Goal: Task Accomplishment & Management: Manage account settings

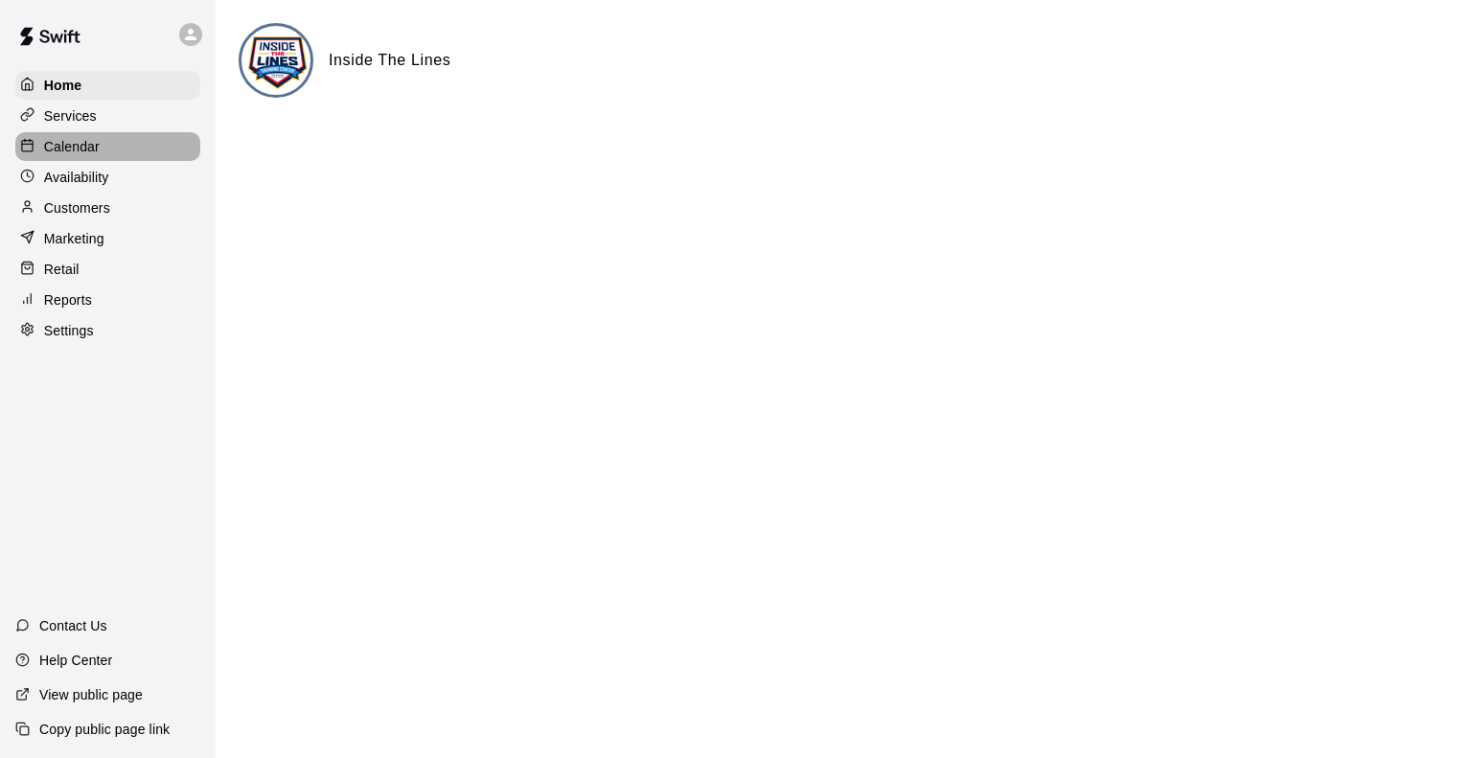
click at [46, 161] on div "Calendar" at bounding box center [107, 146] width 185 height 29
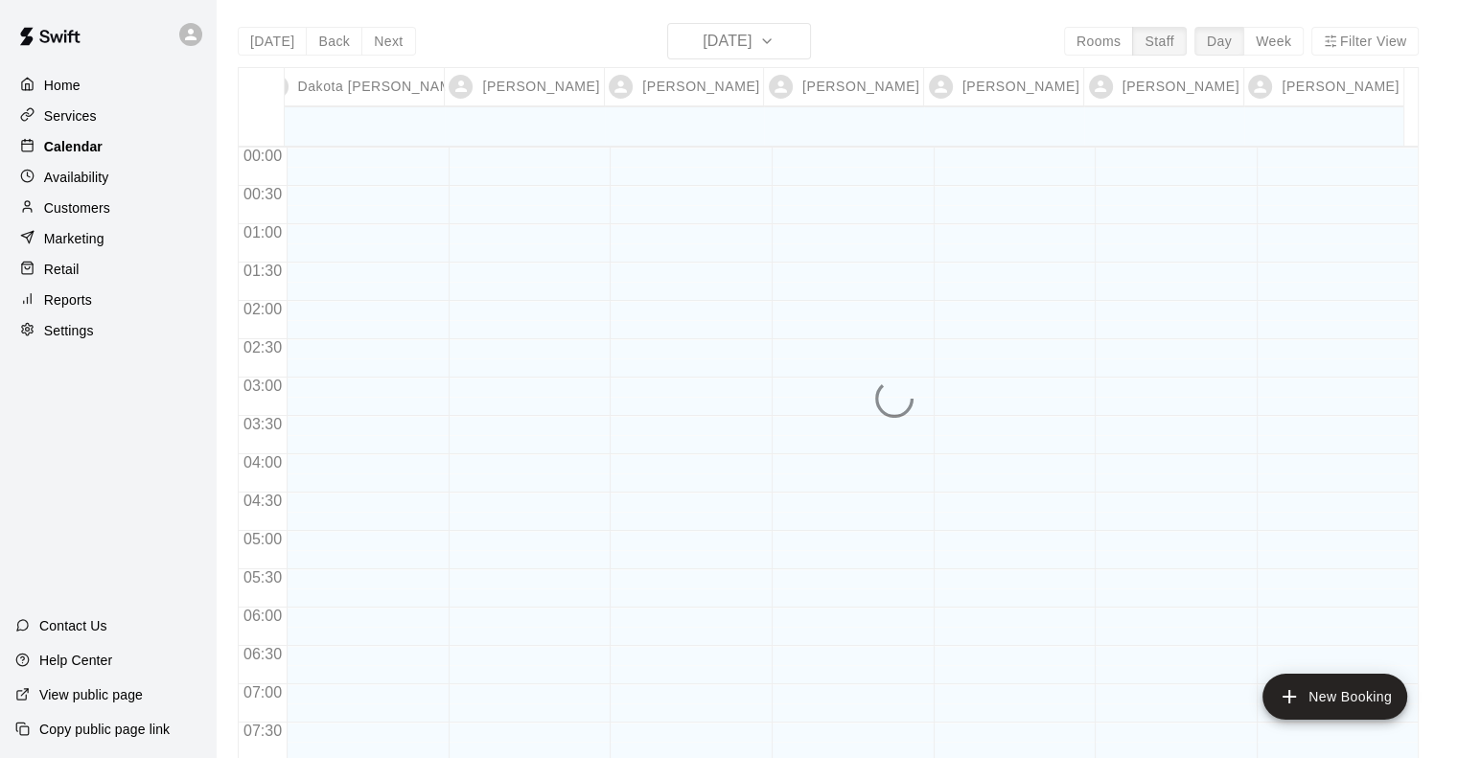
scroll to position [1166, 0]
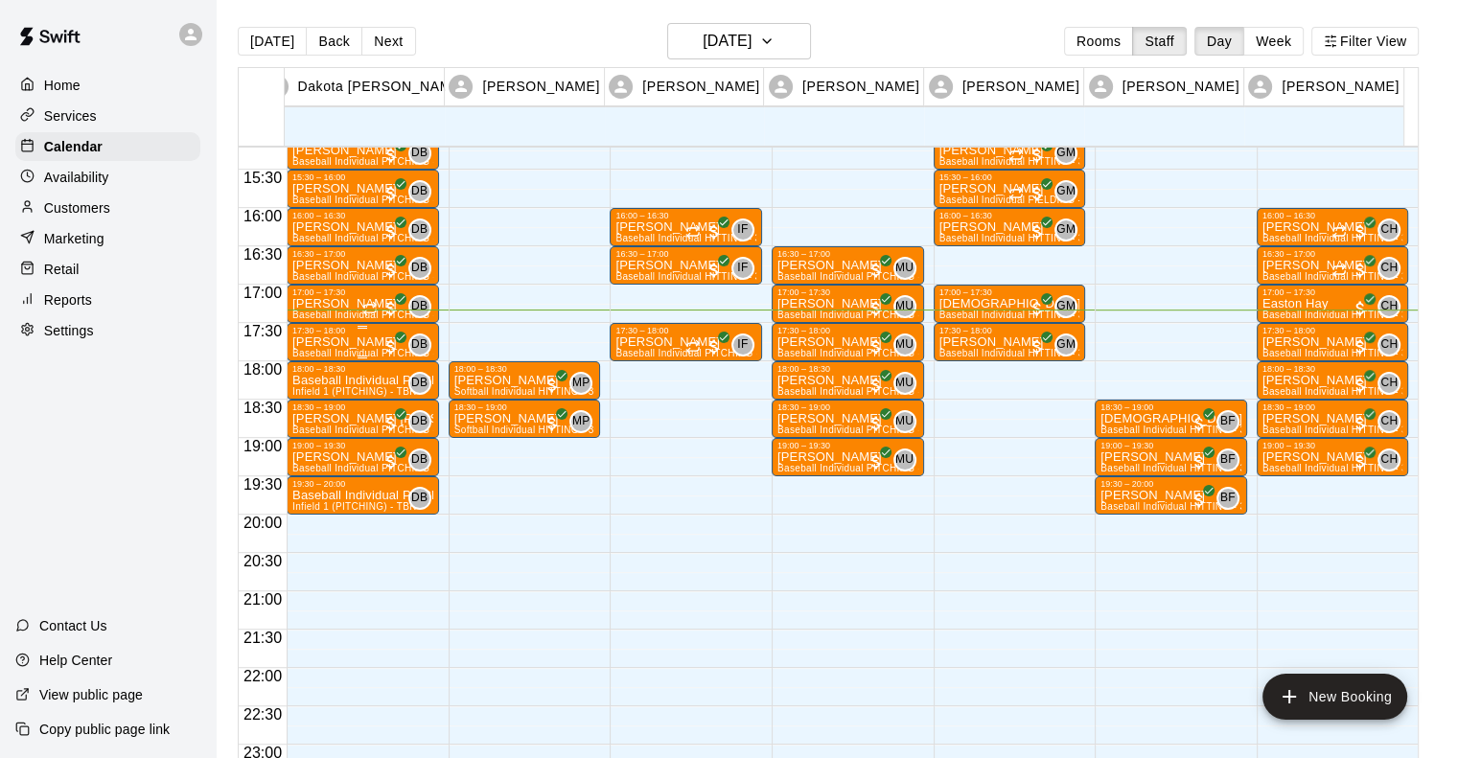
click at [315, 334] on div "17:30 – 18:00" at bounding box center [362, 331] width 141 height 10
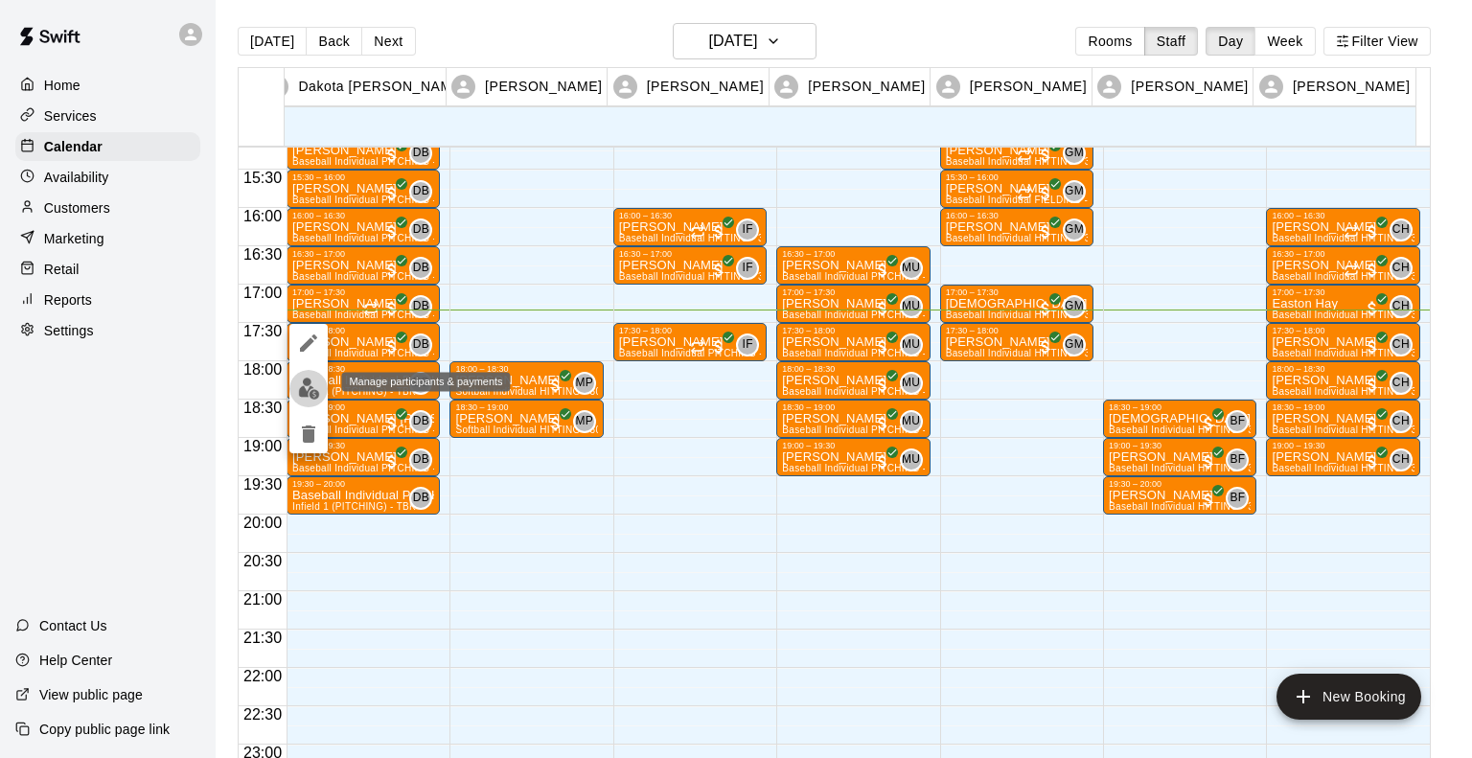
click at [310, 396] on img "edit" at bounding box center [309, 389] width 22 height 22
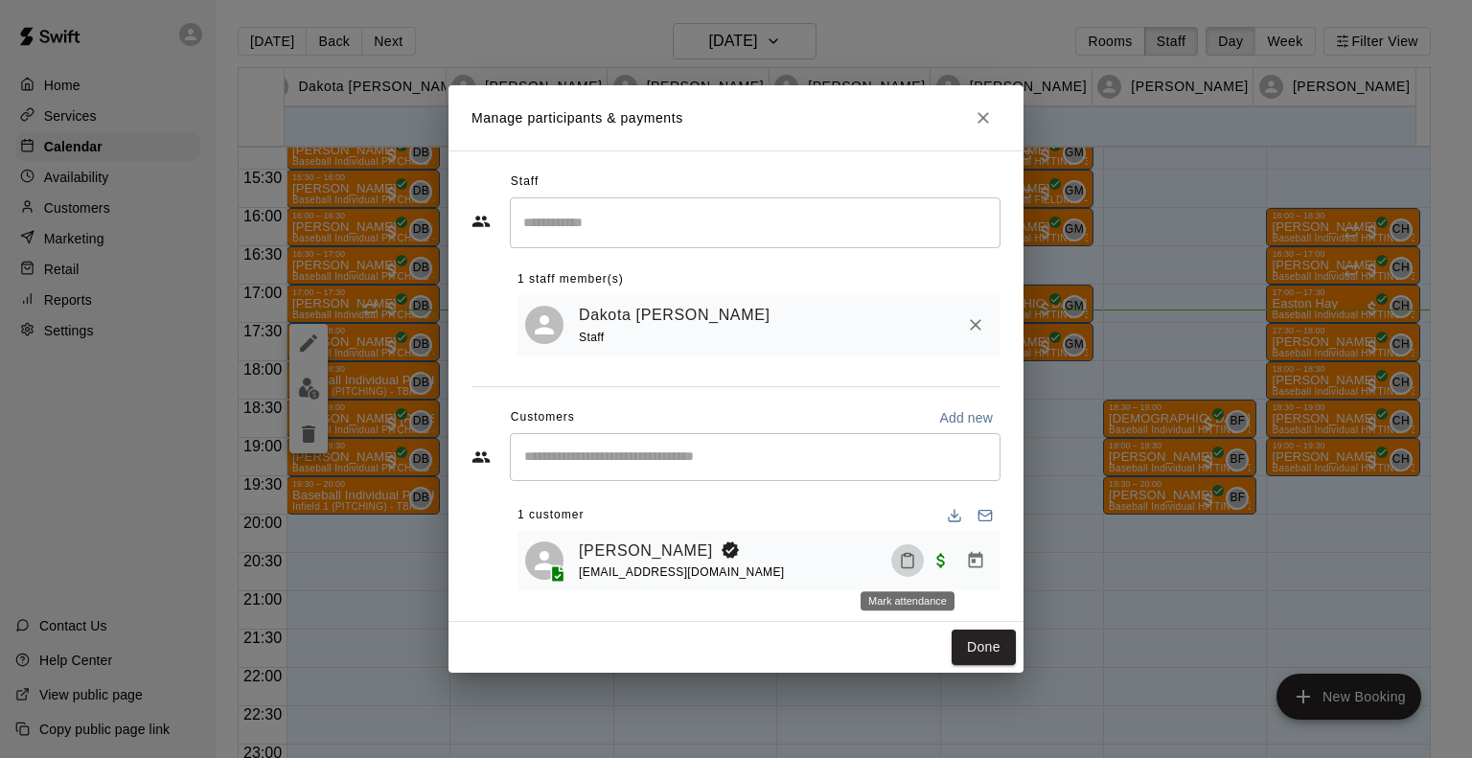
click at [901, 559] on icon "Mark attendance" at bounding box center [907, 560] width 17 height 17
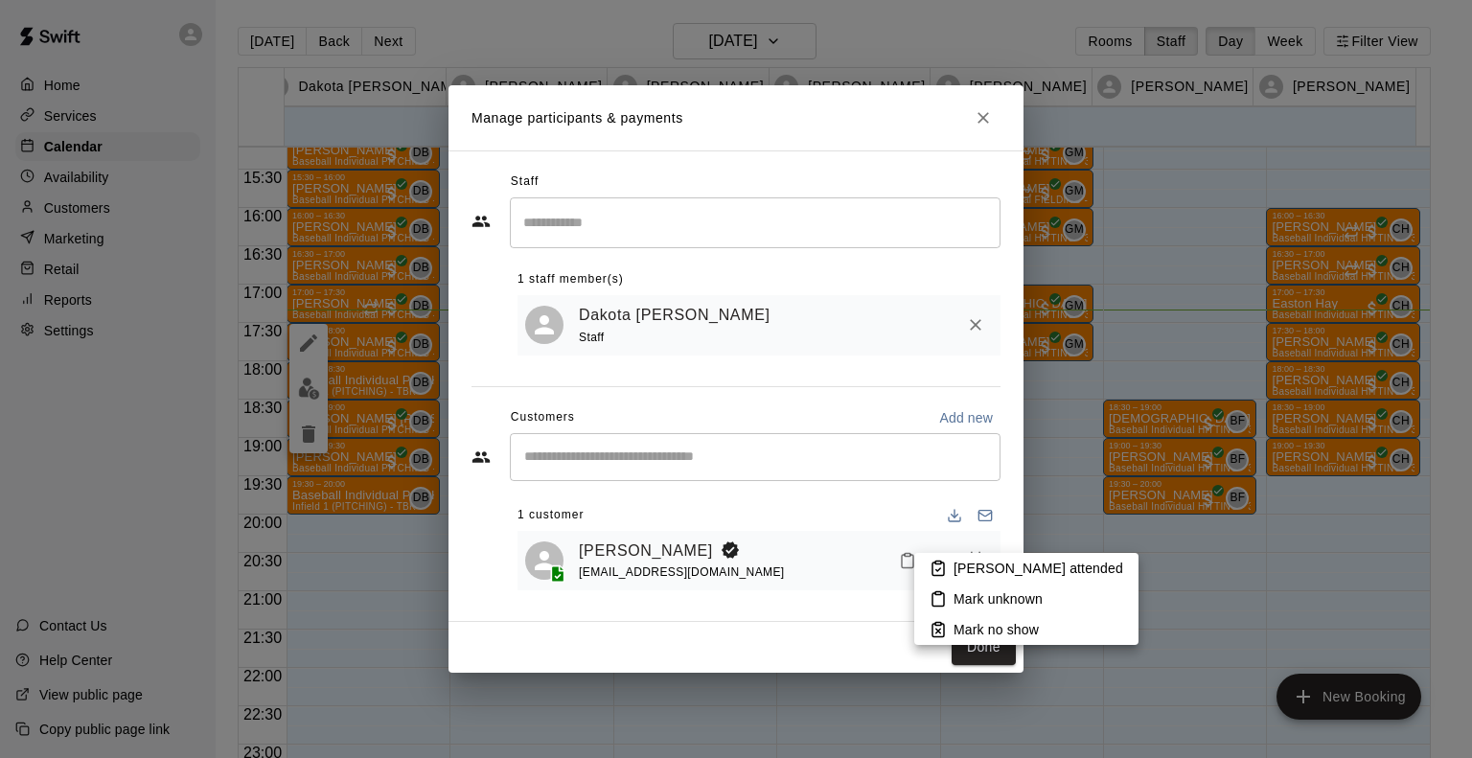
click at [964, 564] on p "[PERSON_NAME] attended" at bounding box center [1039, 568] width 170 height 19
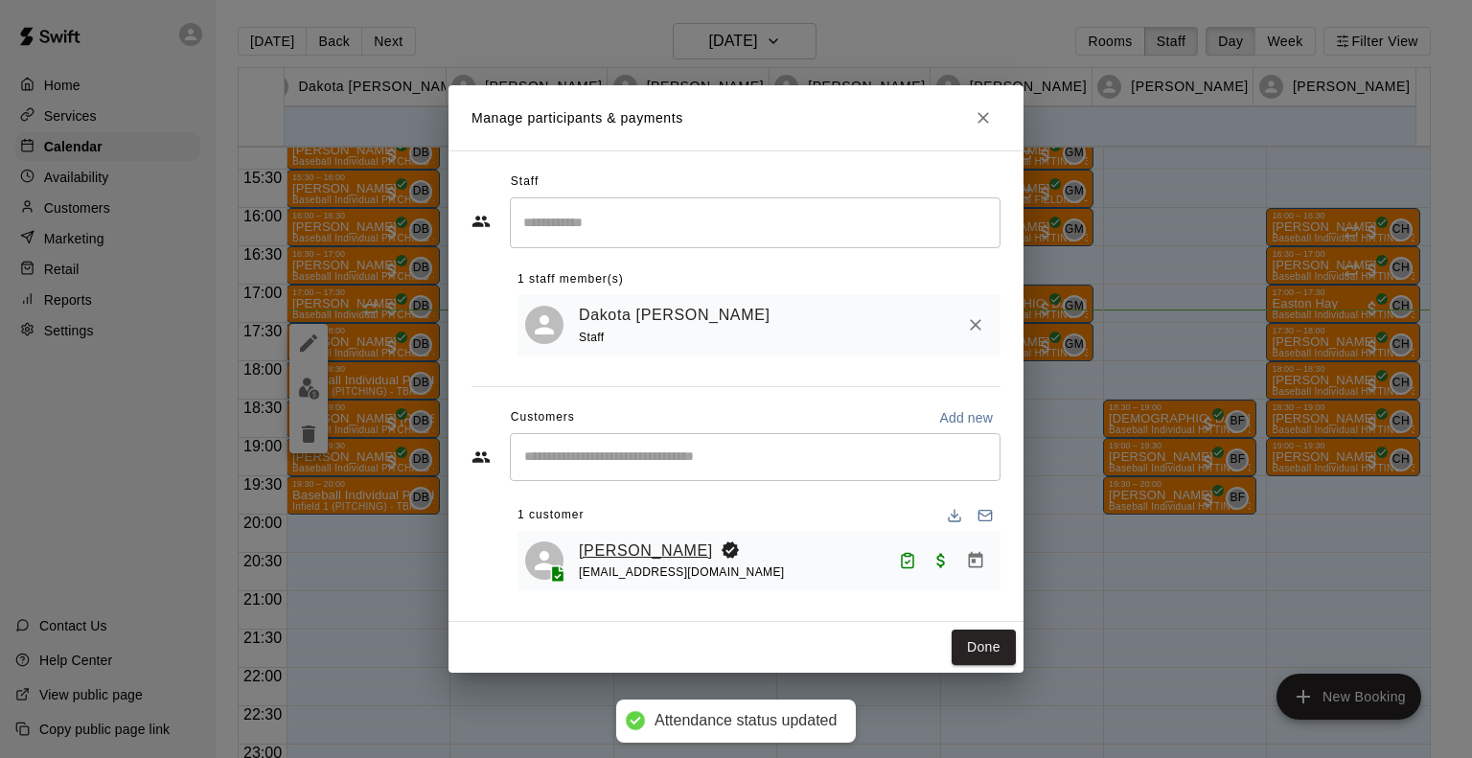
click at [599, 548] on link "[PERSON_NAME]" at bounding box center [646, 551] width 134 height 25
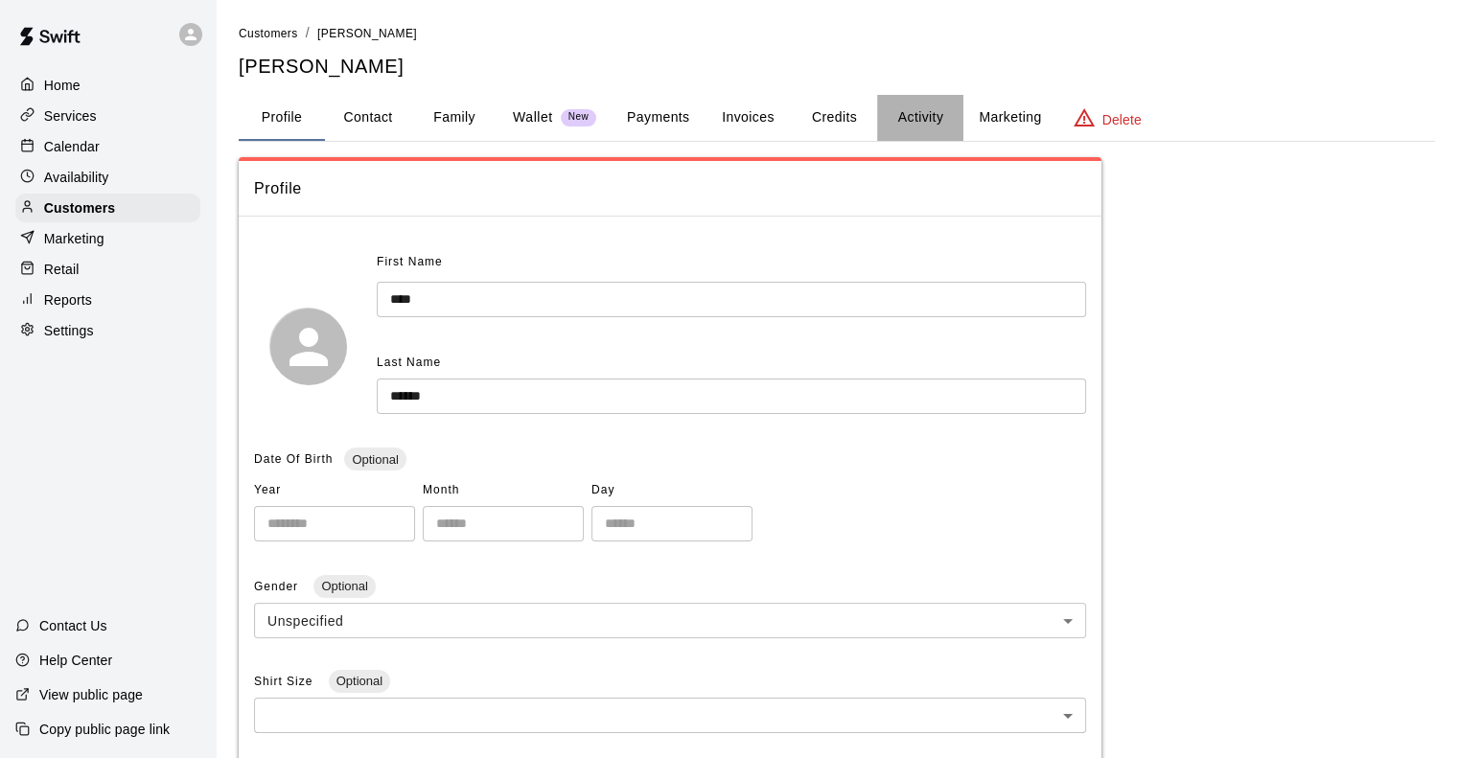
click at [924, 100] on button "Activity" at bounding box center [920, 118] width 86 height 46
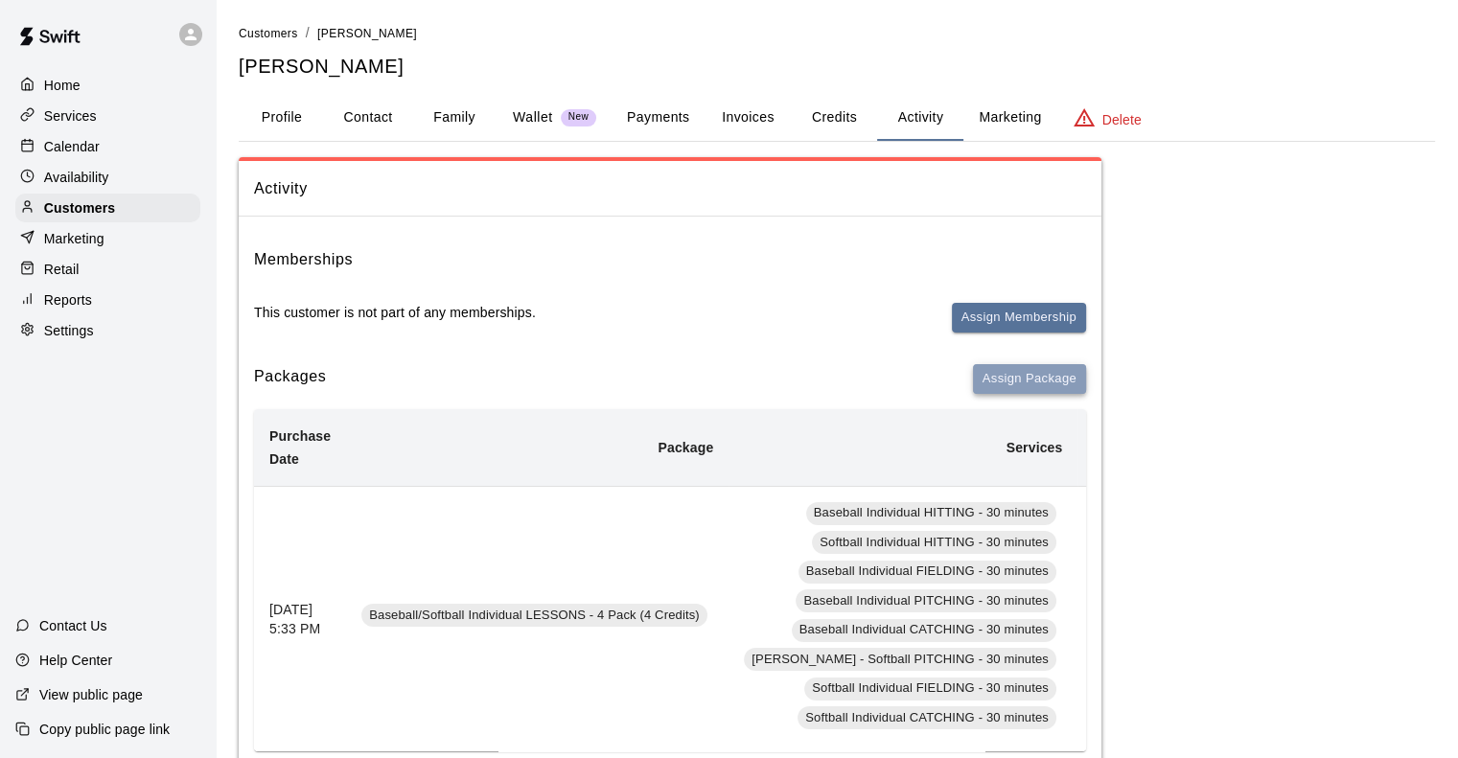
click at [1037, 382] on button "Assign Package" at bounding box center [1029, 379] width 113 height 30
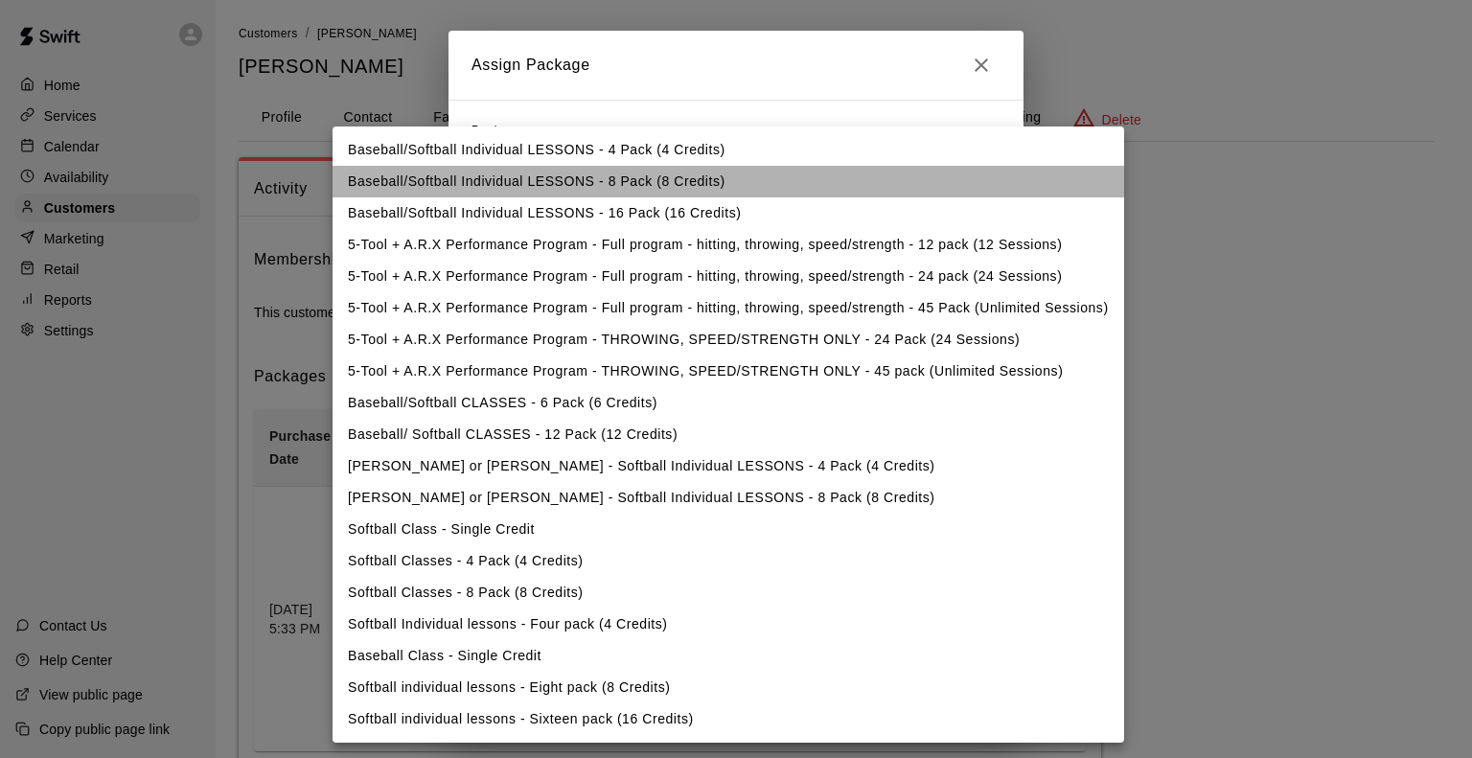
click at [509, 189] on li "Baseball/Softball Individual LESSONS - 8 Pack (8 Credits)" at bounding box center [729, 182] width 792 height 32
type input "**********"
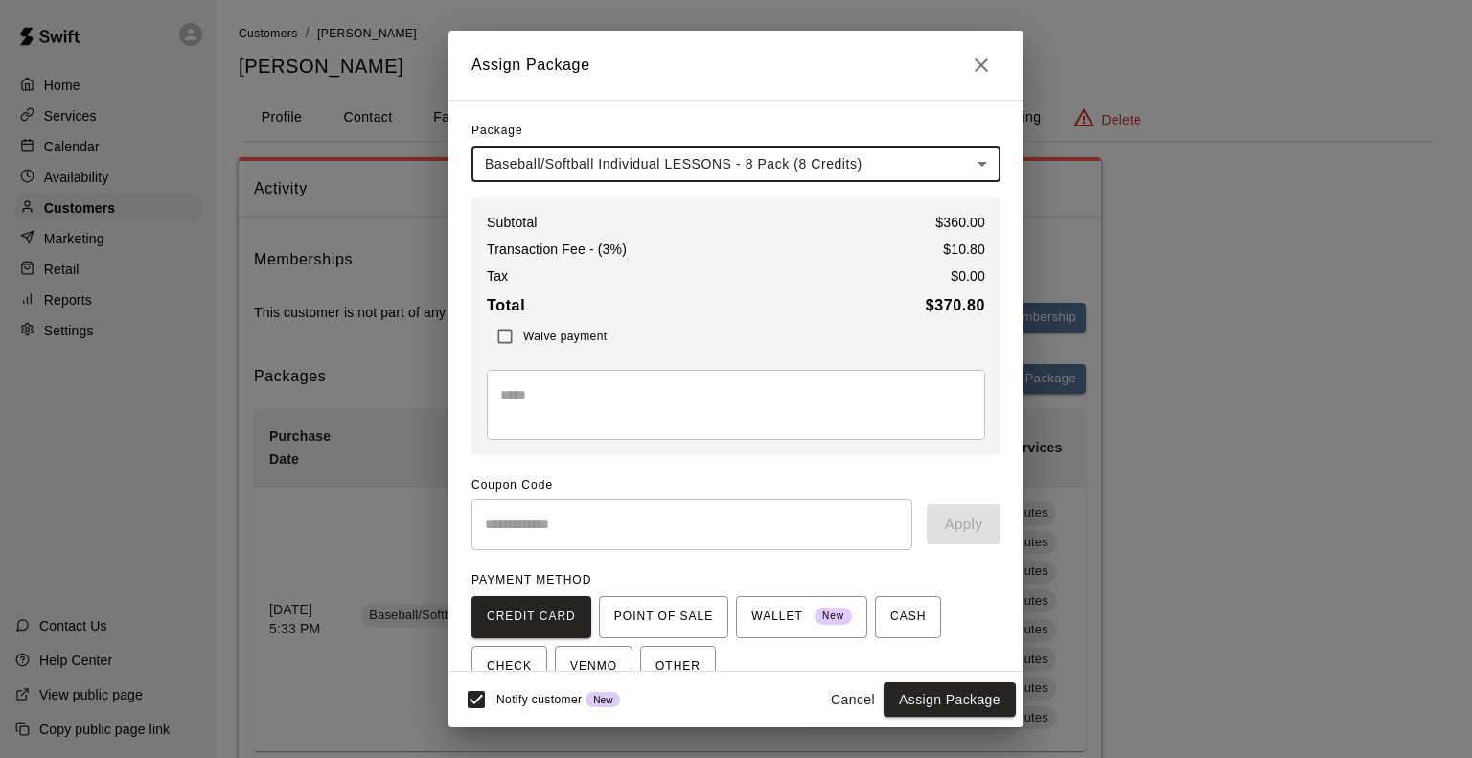
scroll to position [92, 0]
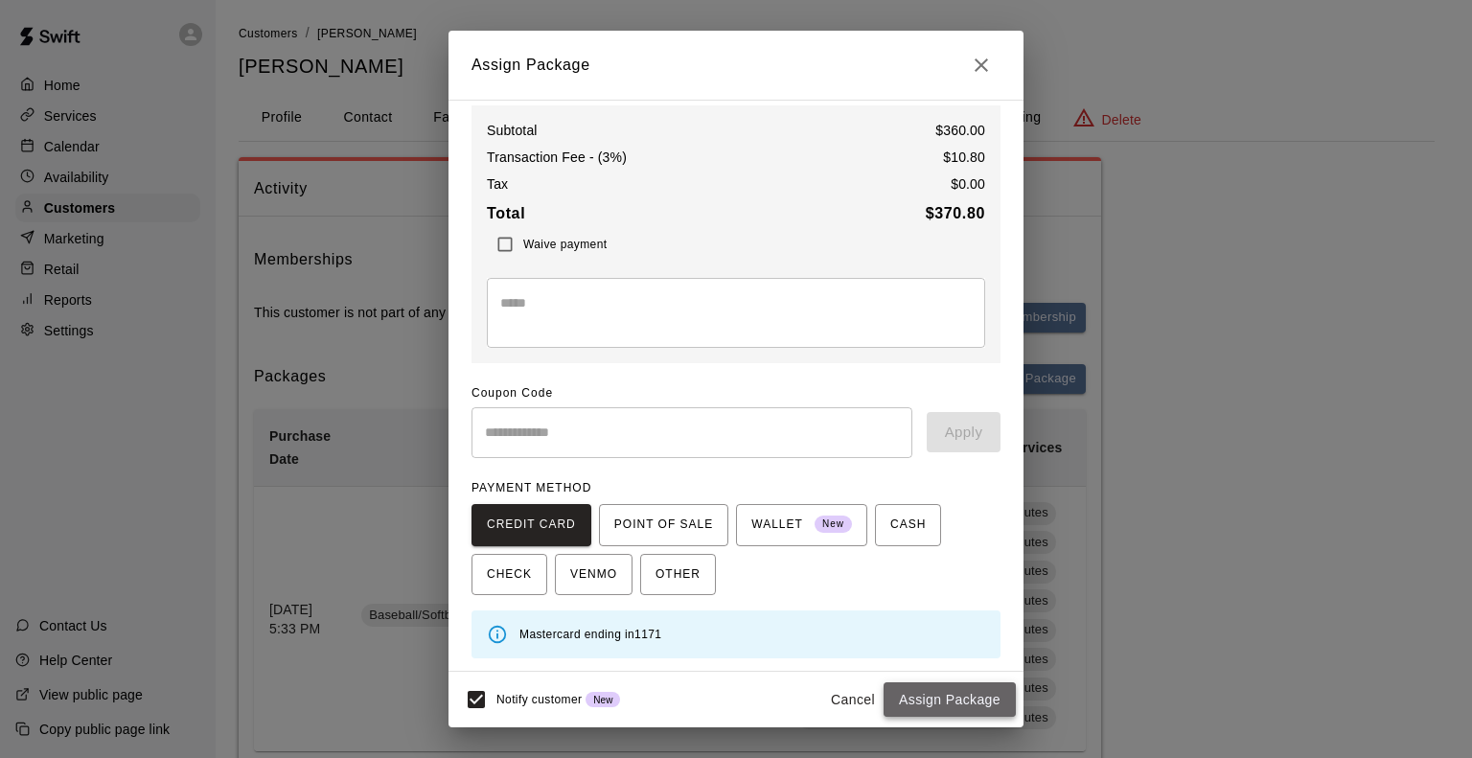
click at [936, 699] on button "Assign Package" at bounding box center [950, 699] width 132 height 35
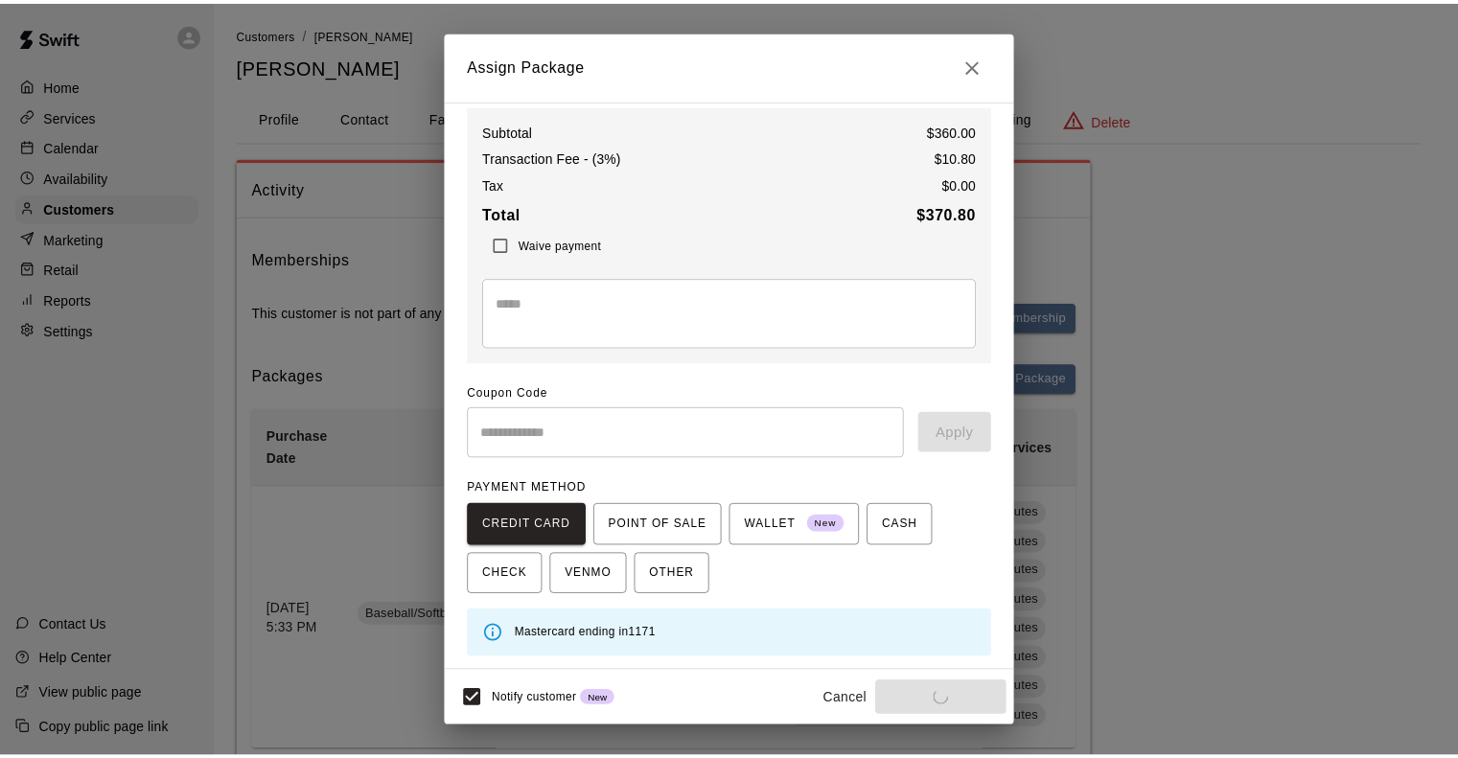
scroll to position [56, 0]
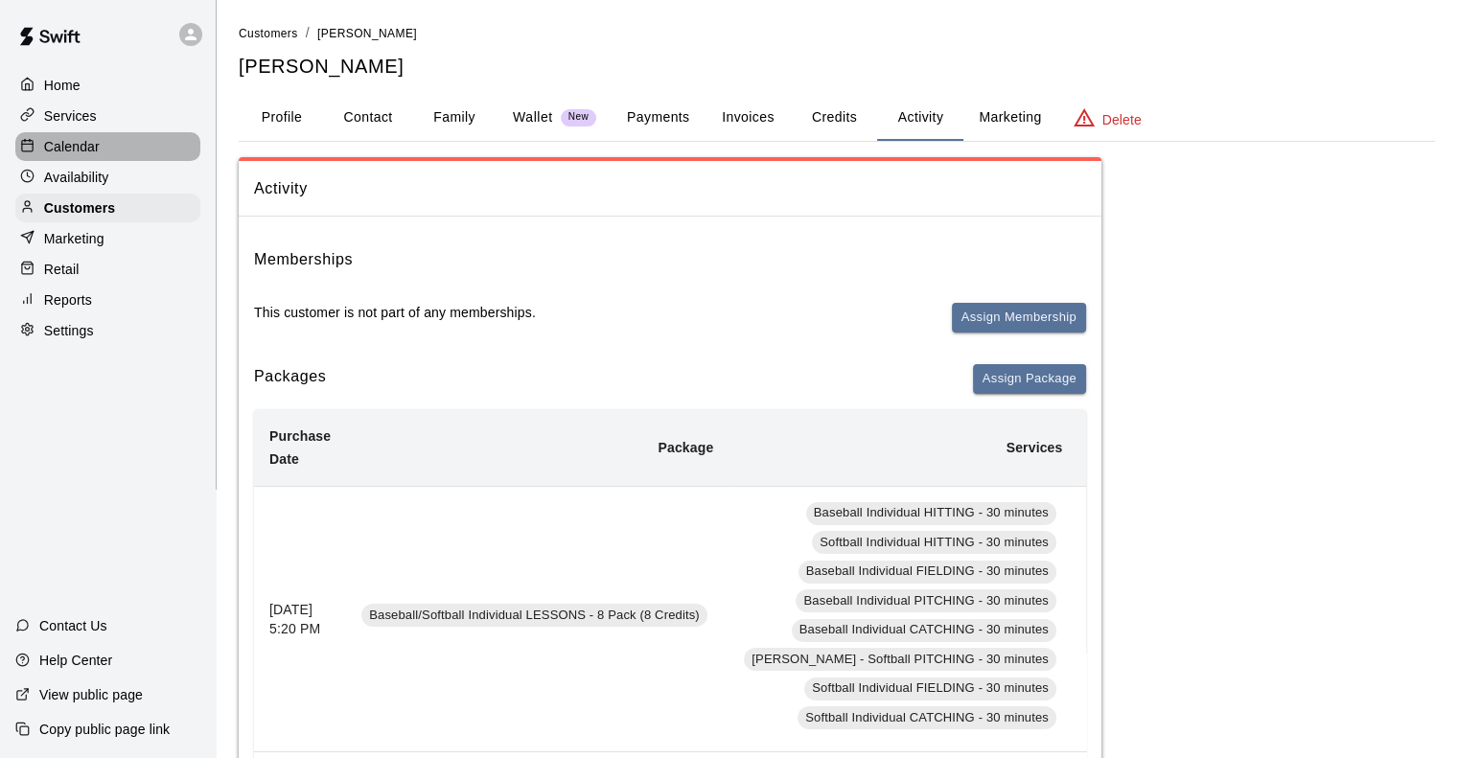
click at [48, 148] on p "Calendar" at bounding box center [72, 146] width 56 height 19
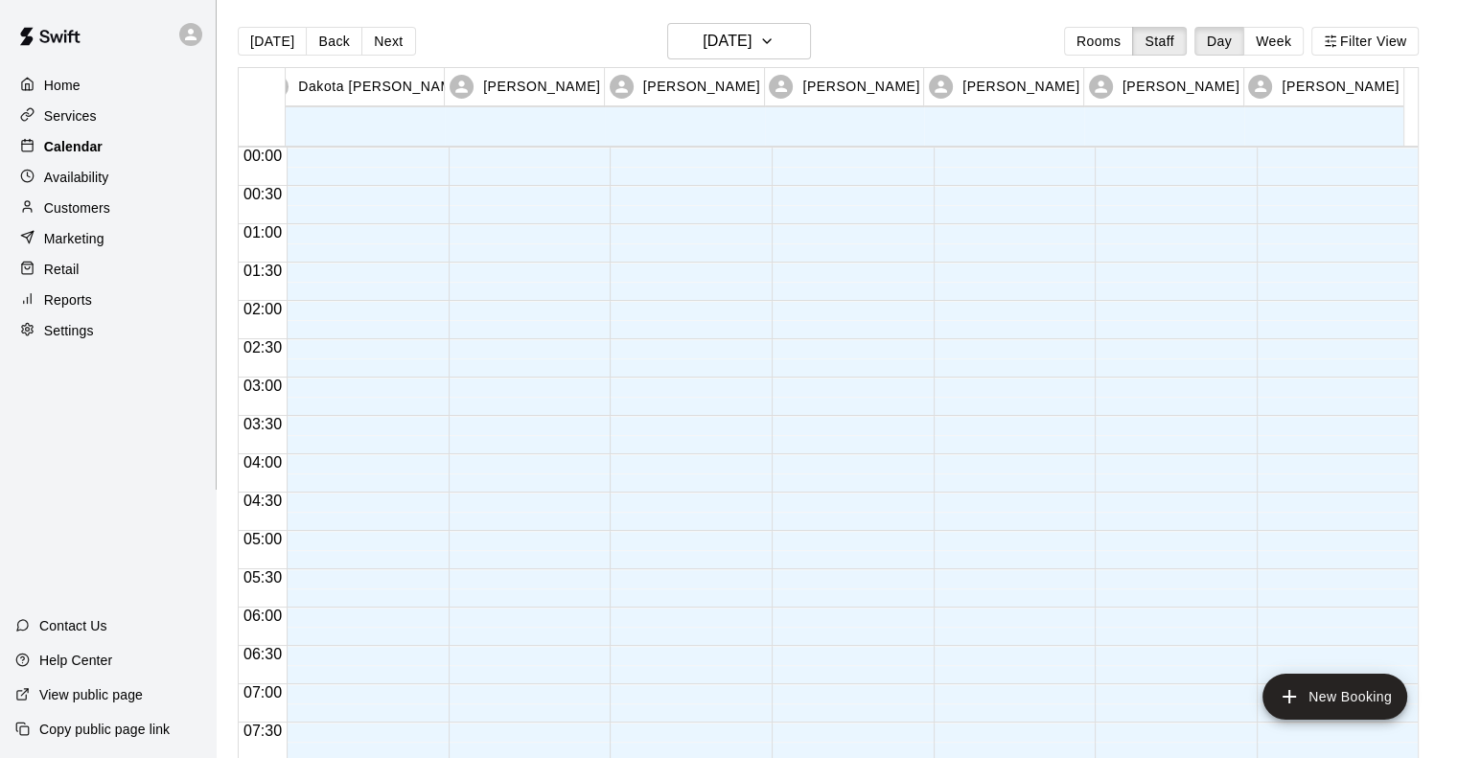
scroll to position [1206, 0]
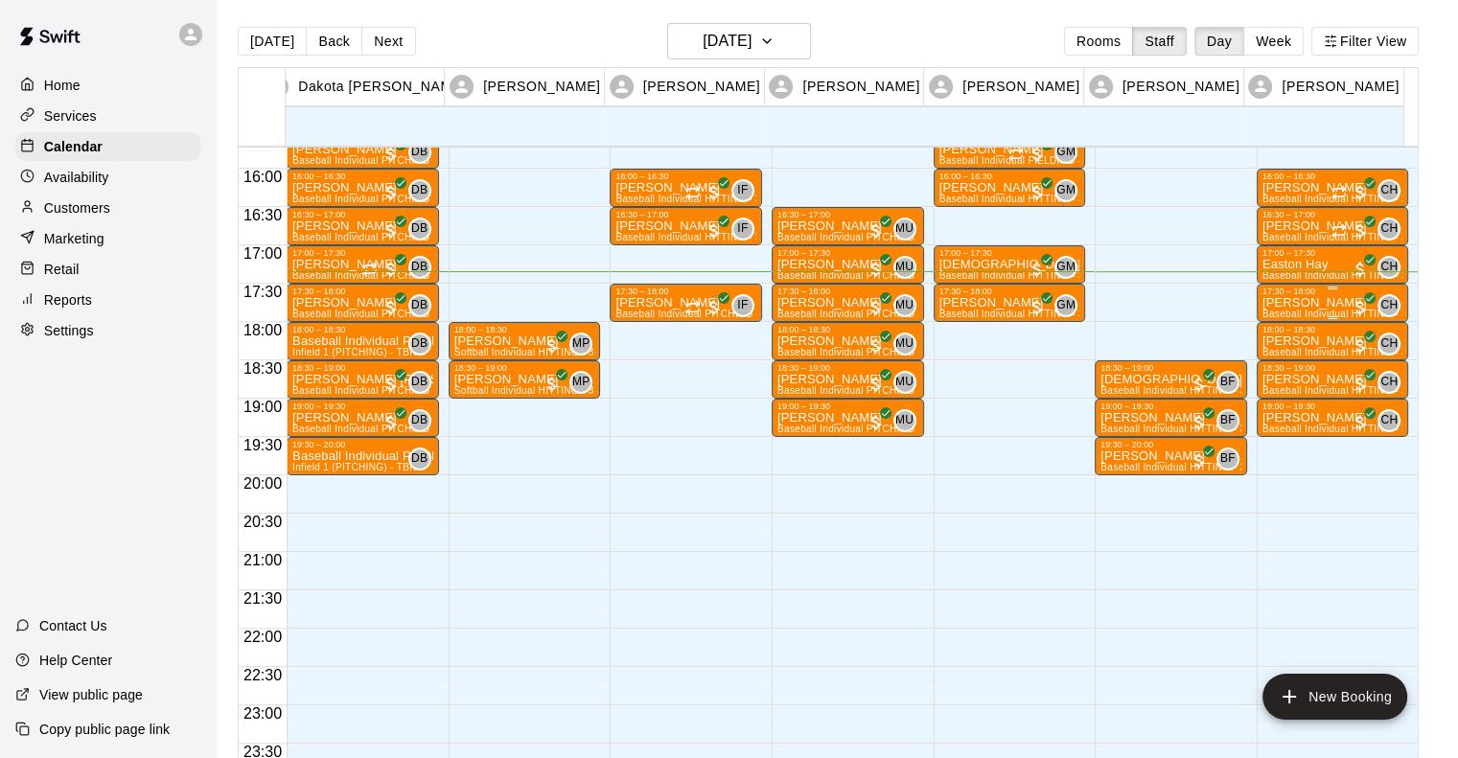
click at [1292, 303] on p "[PERSON_NAME]" at bounding box center [1332, 303] width 141 height 0
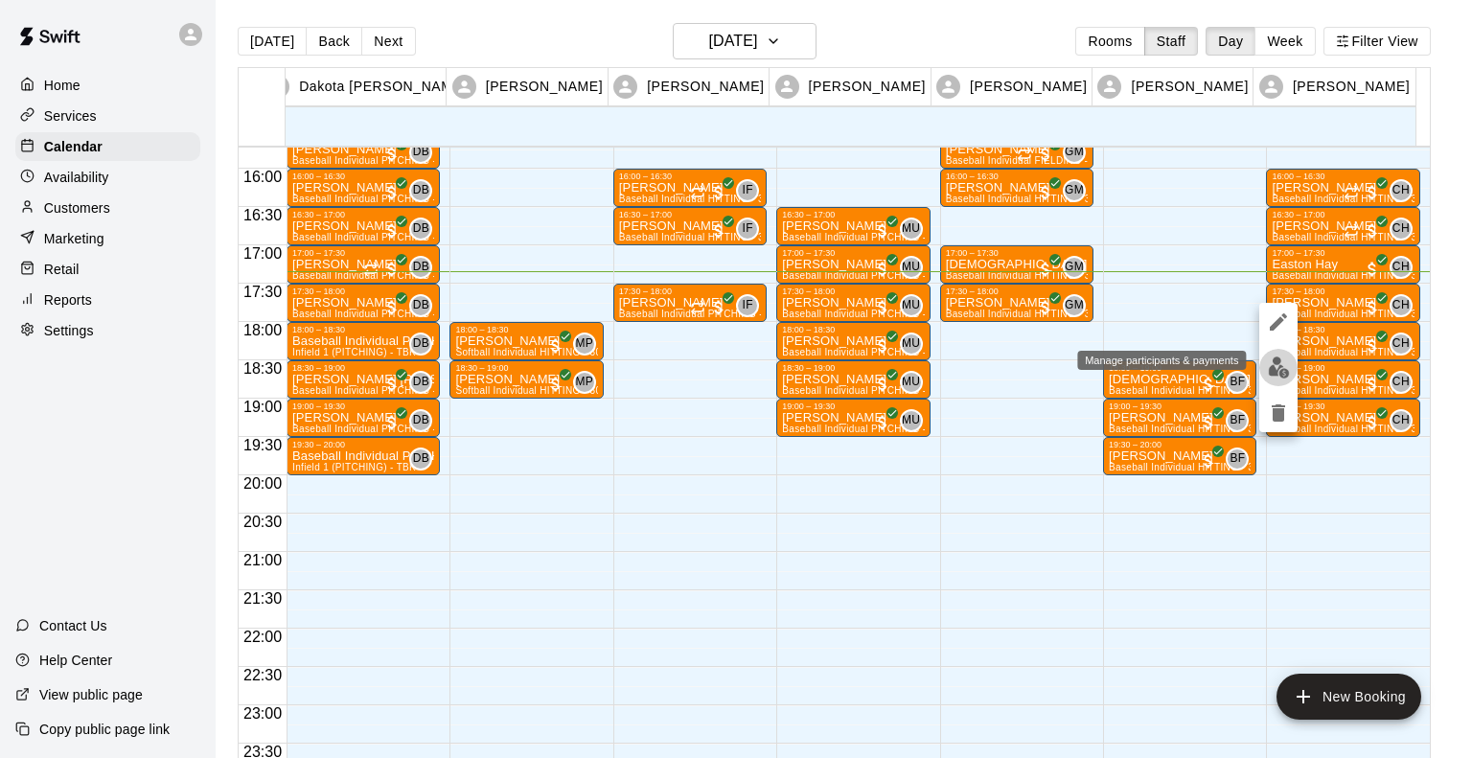
click at [1275, 363] on img "edit" at bounding box center [1279, 368] width 22 height 22
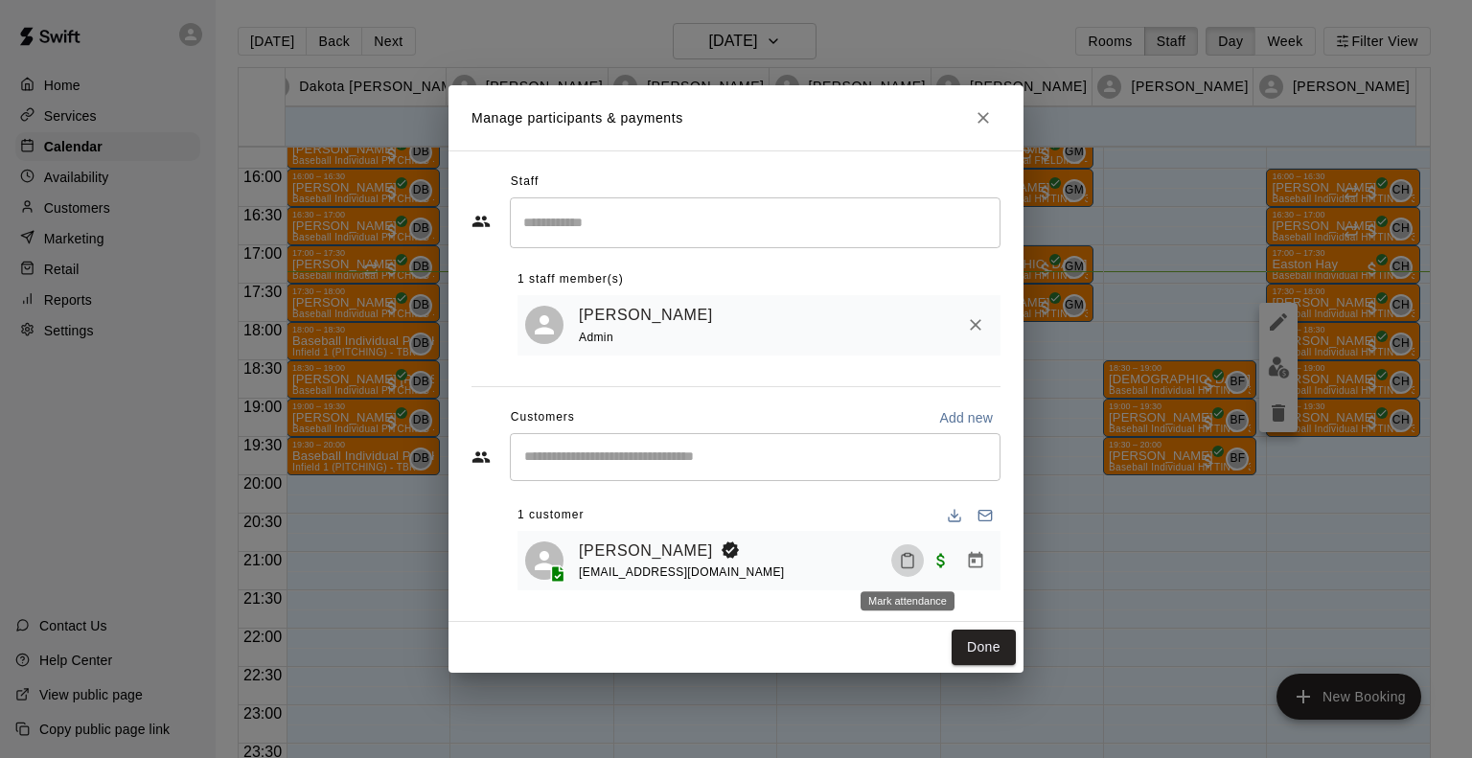
click at [907, 559] on icon "Mark attendance" at bounding box center [907, 560] width 17 height 17
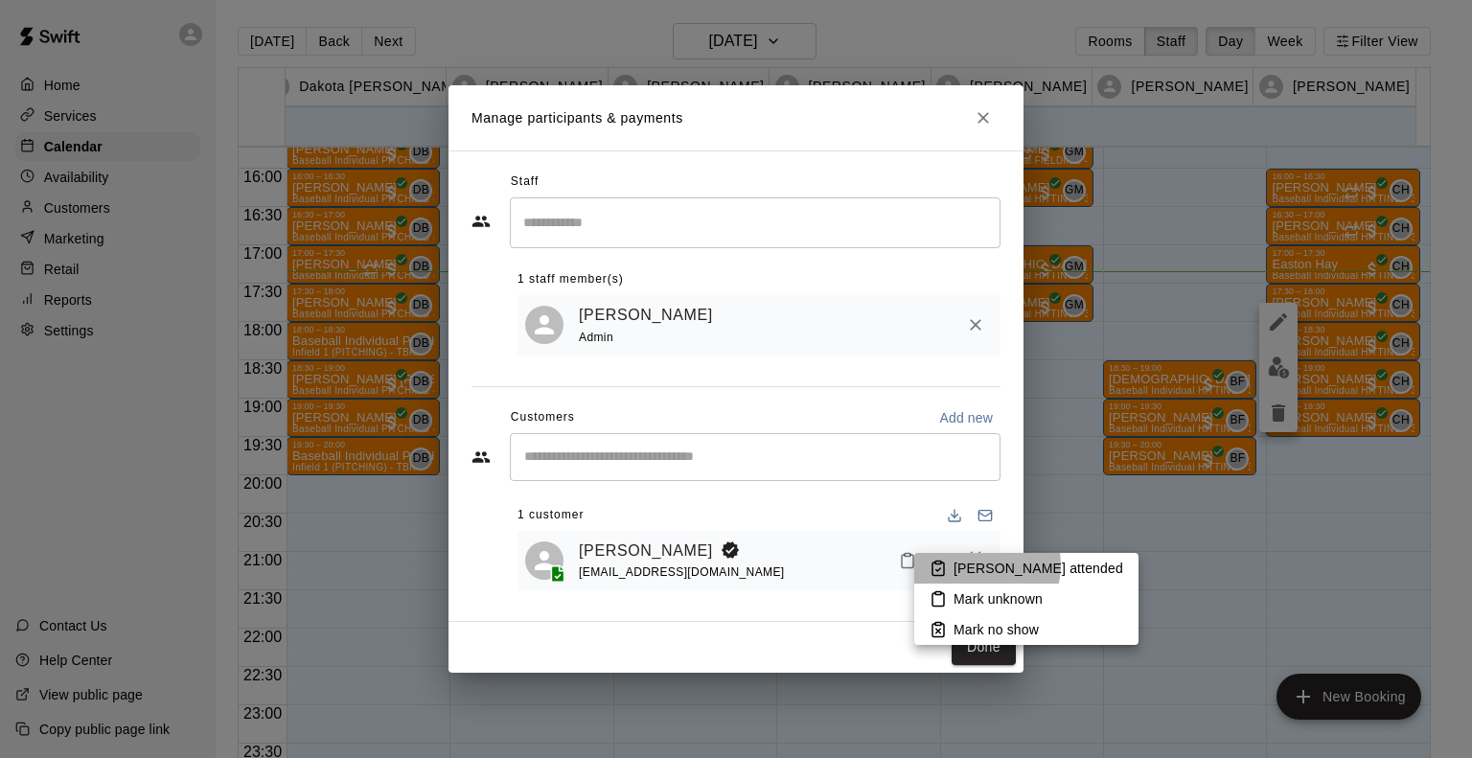
click at [979, 565] on p "[PERSON_NAME] attended" at bounding box center [1039, 568] width 170 height 19
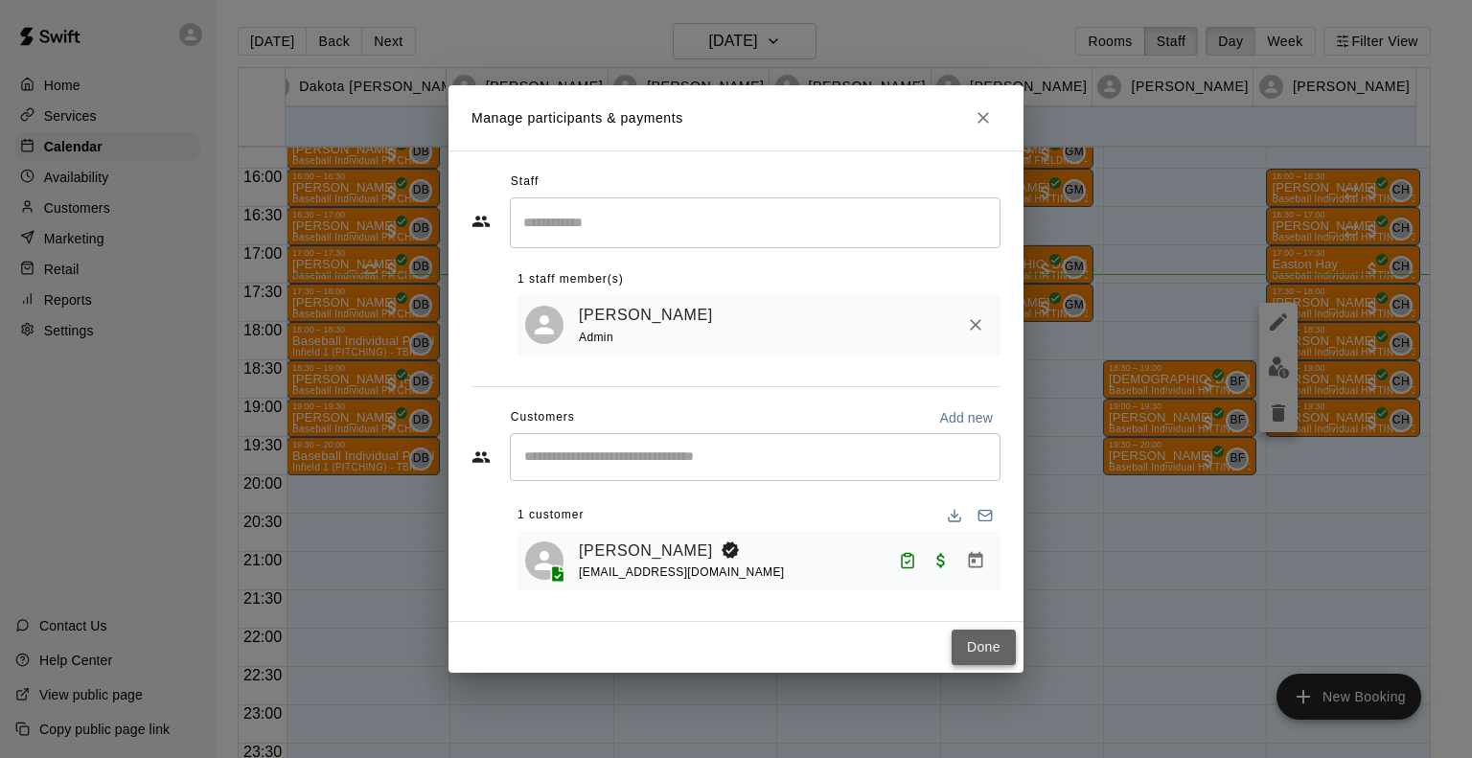
click at [979, 663] on button "Done" at bounding box center [984, 647] width 64 height 35
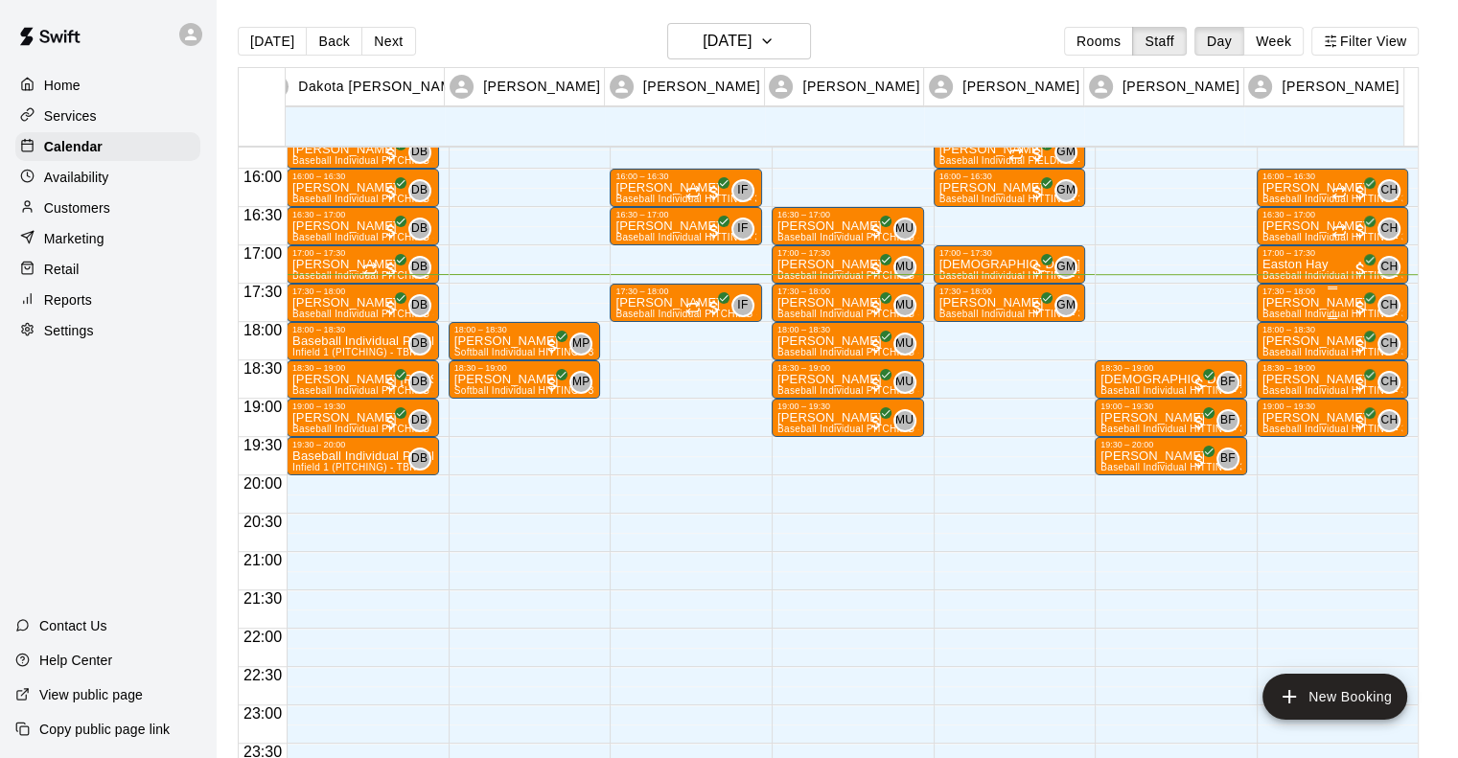
click at [1297, 303] on p "[PERSON_NAME]" at bounding box center [1332, 303] width 141 height 0
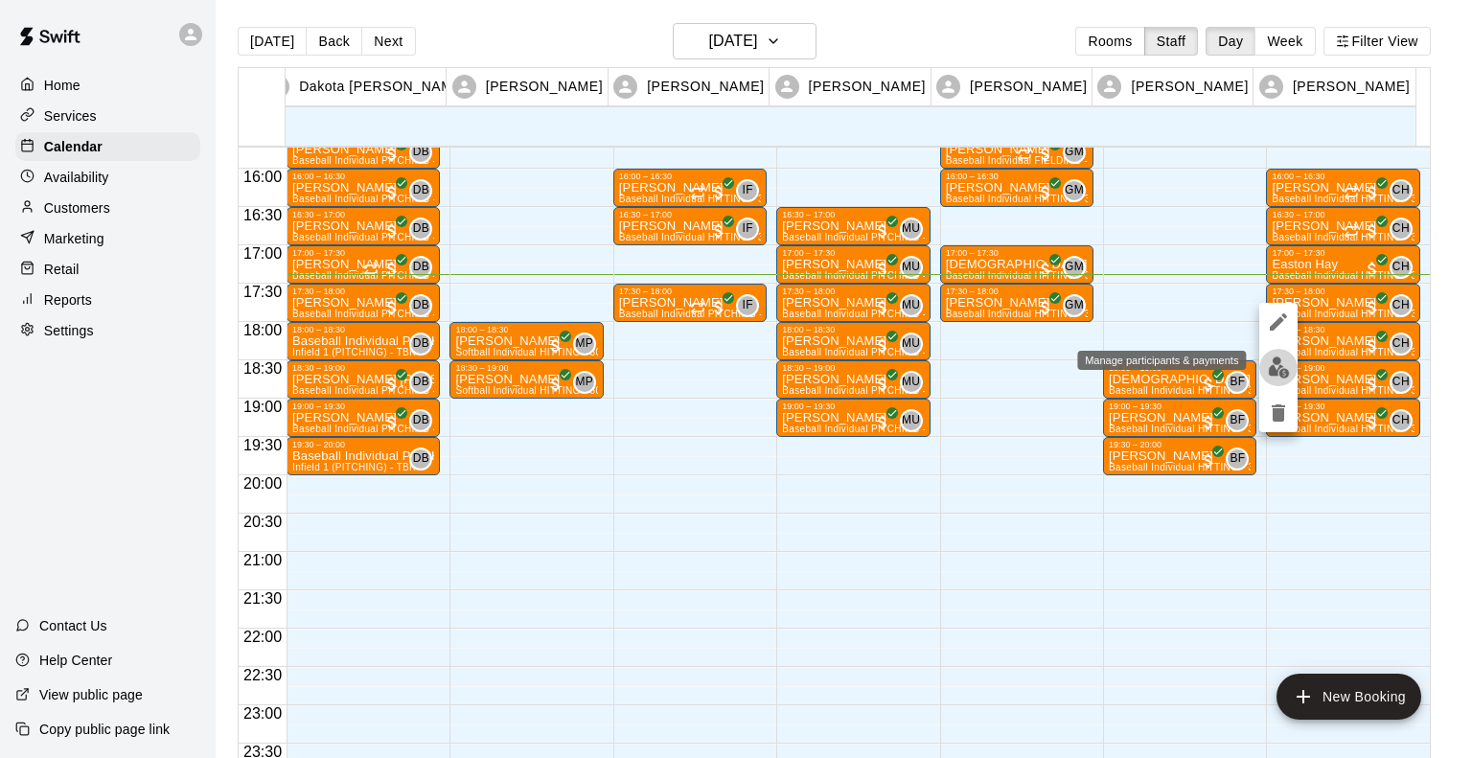
click at [1280, 365] on img "edit" at bounding box center [1279, 368] width 22 height 22
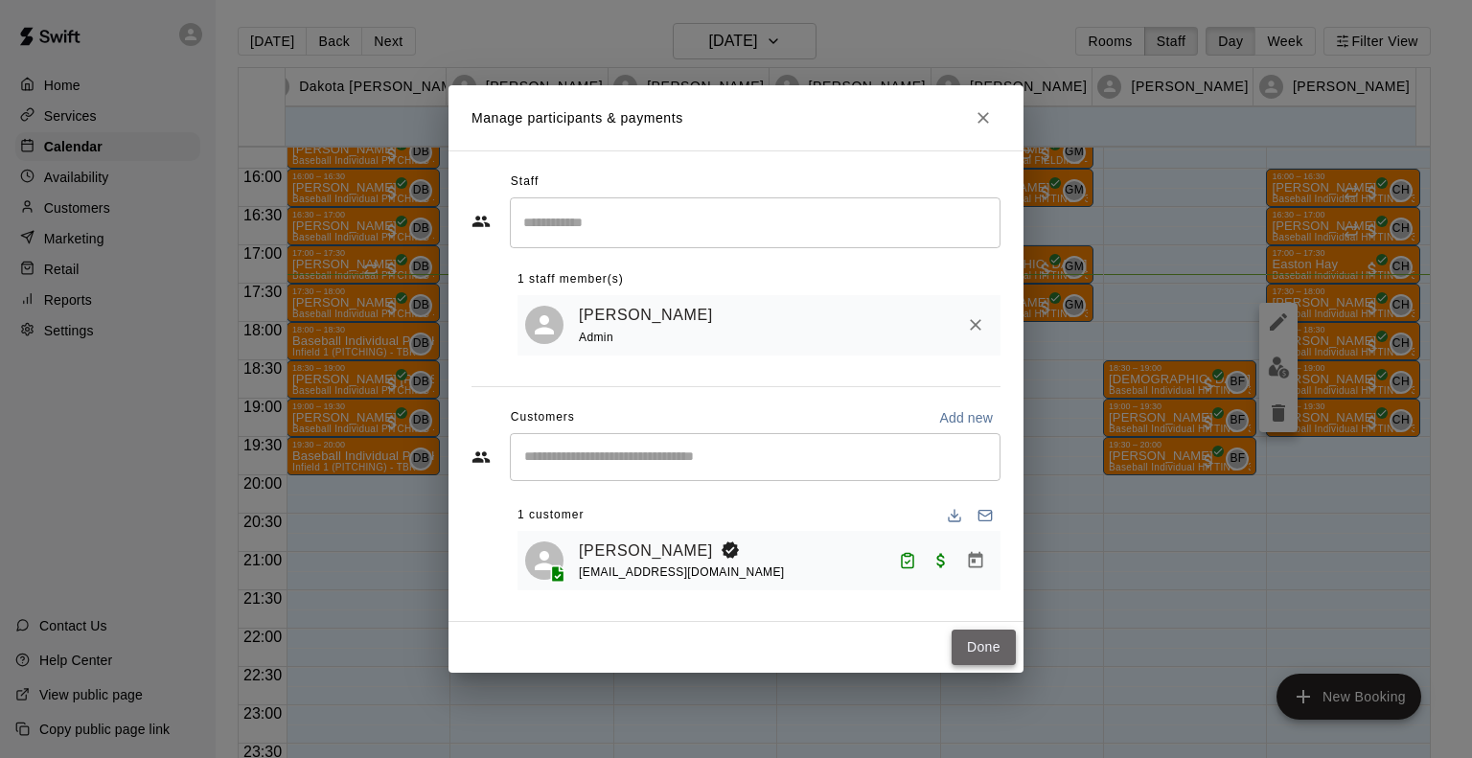
click at [973, 659] on button "Done" at bounding box center [984, 647] width 64 height 35
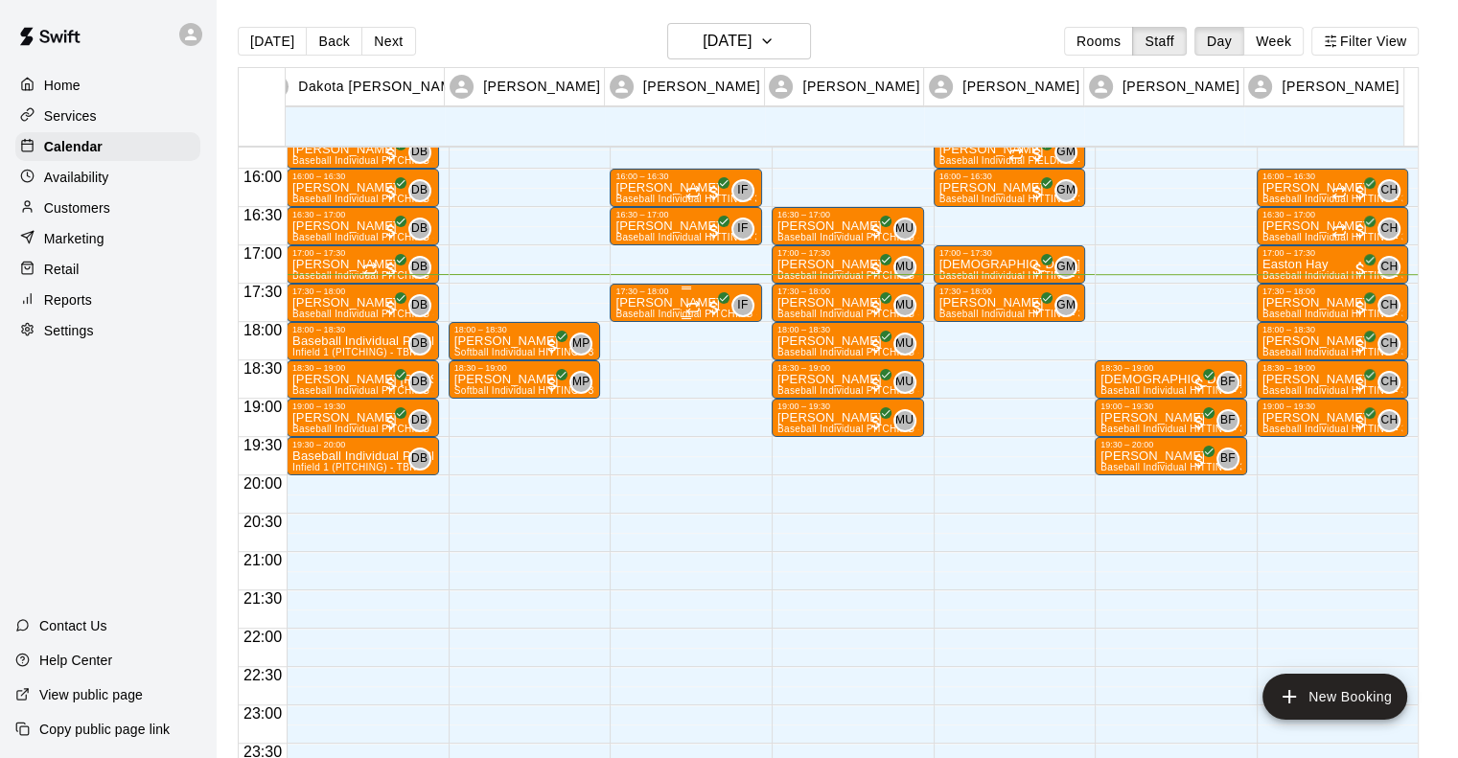
click at [653, 303] on p "[PERSON_NAME]" at bounding box center [685, 303] width 141 height 0
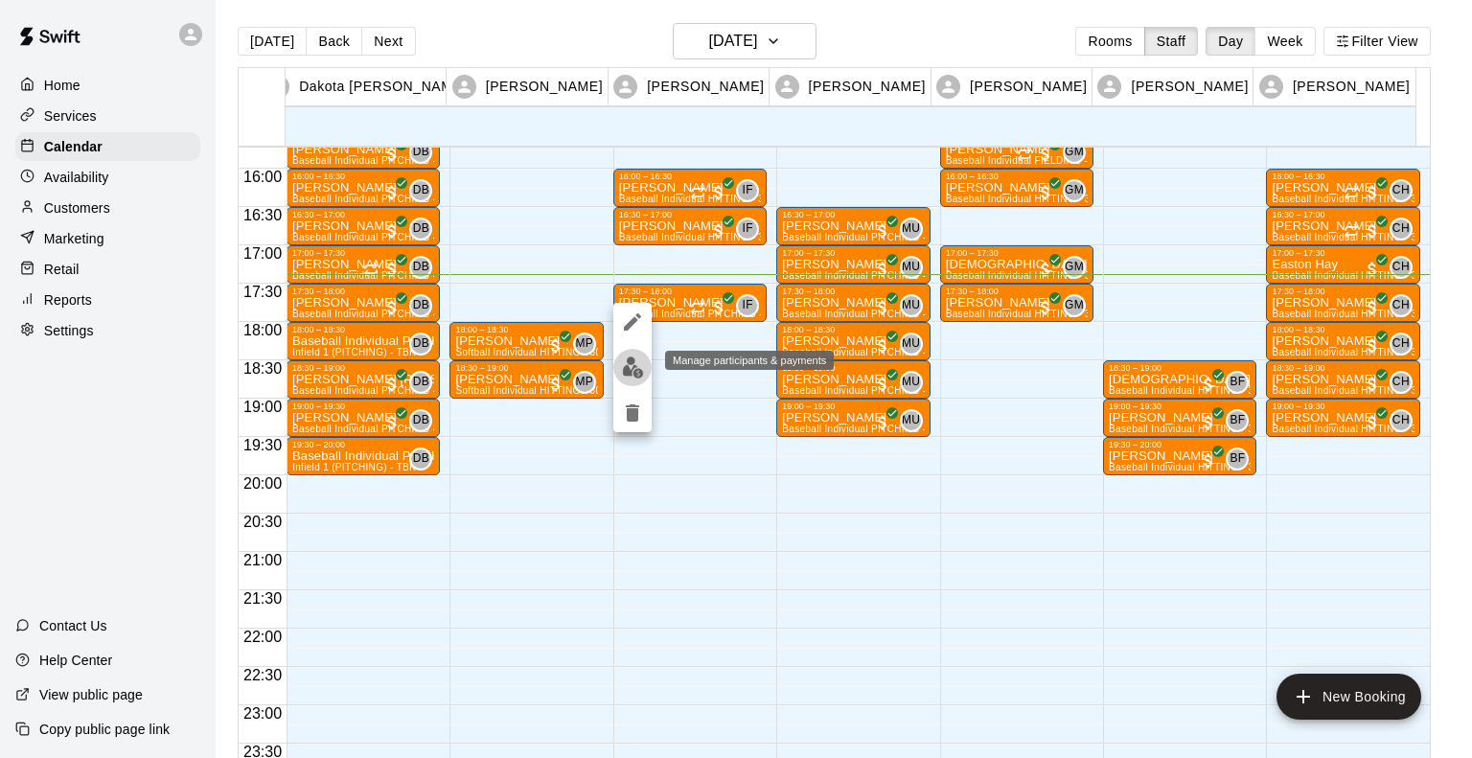
click at [627, 373] on img "edit" at bounding box center [633, 368] width 22 height 22
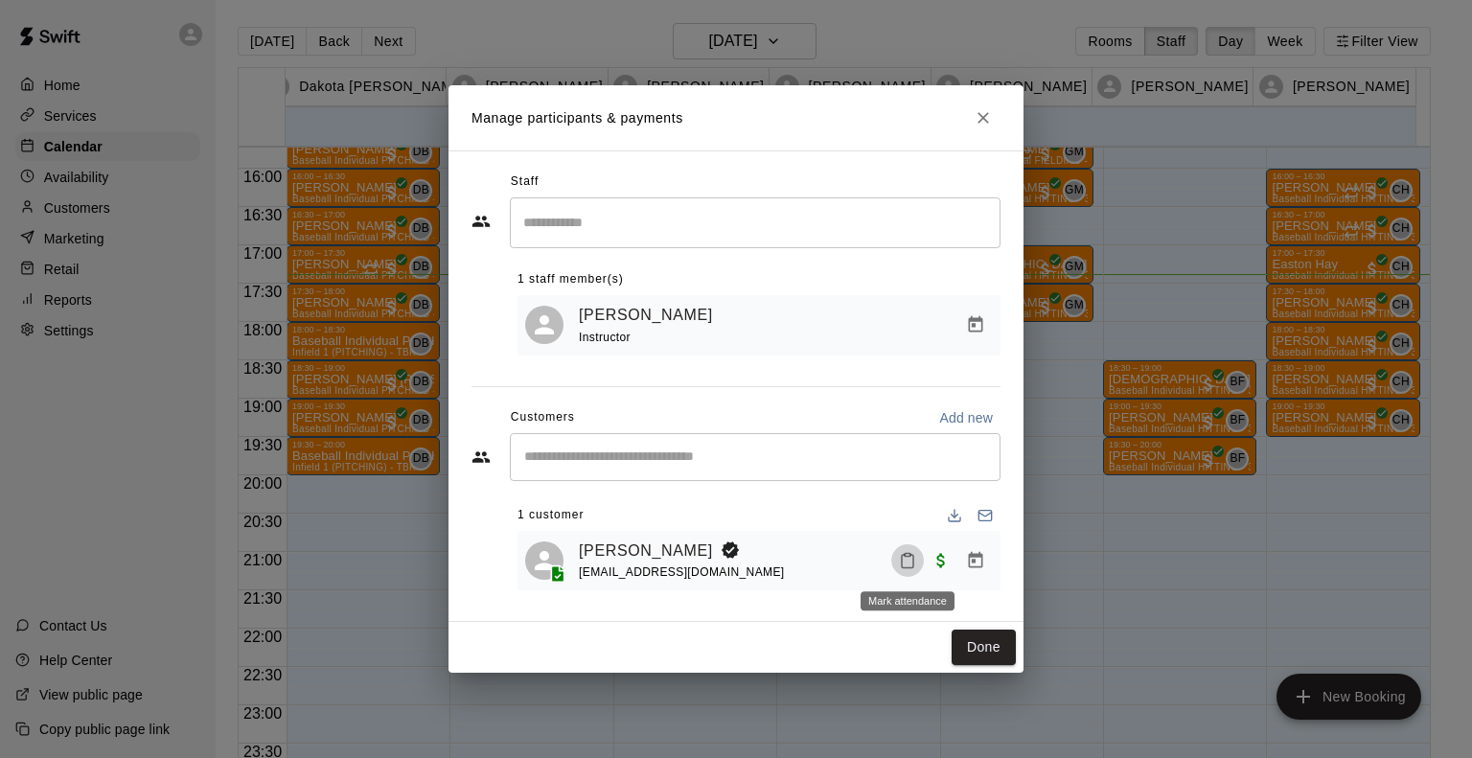
click at [909, 565] on icon "Mark attendance" at bounding box center [907, 560] width 17 height 17
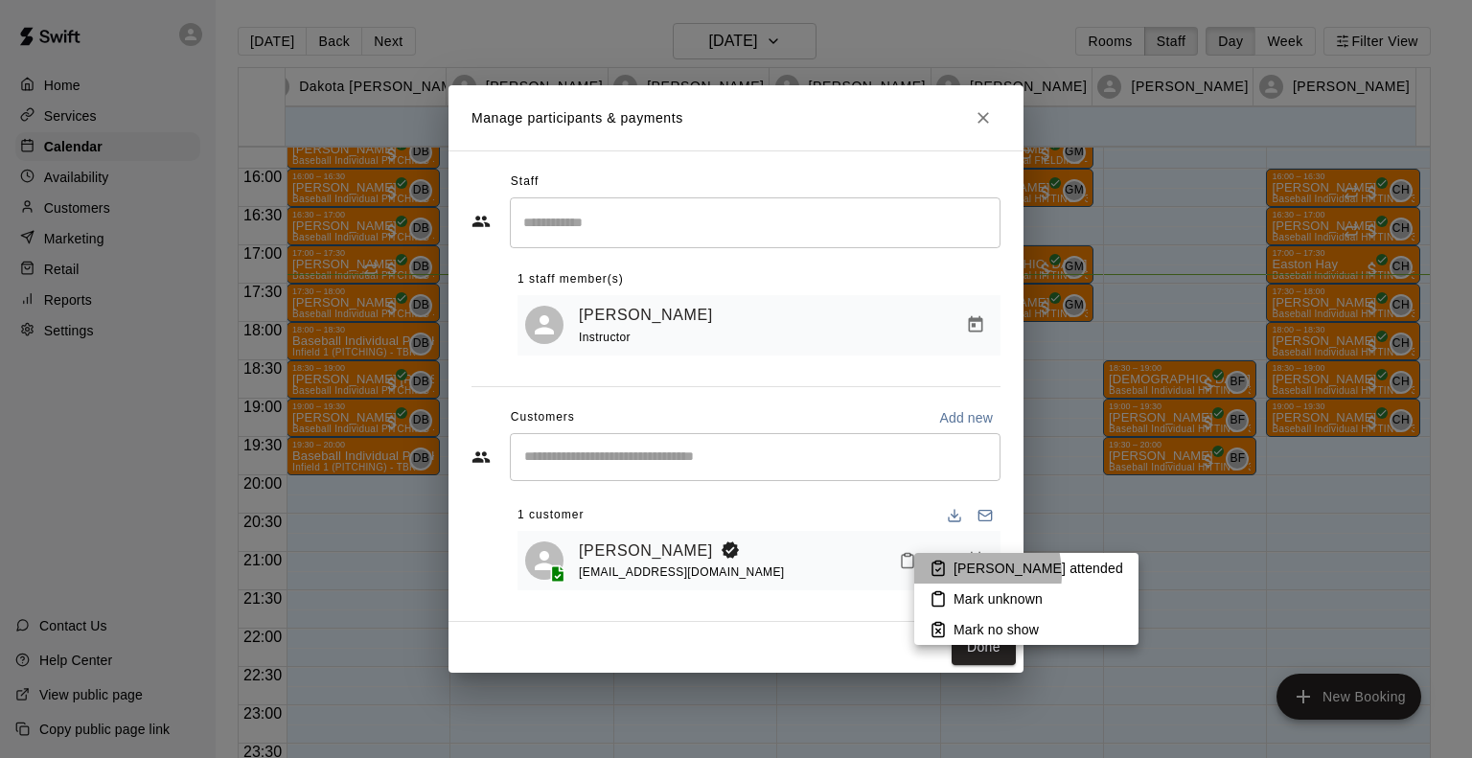
click at [965, 574] on p "[PERSON_NAME] attended" at bounding box center [1039, 568] width 170 height 19
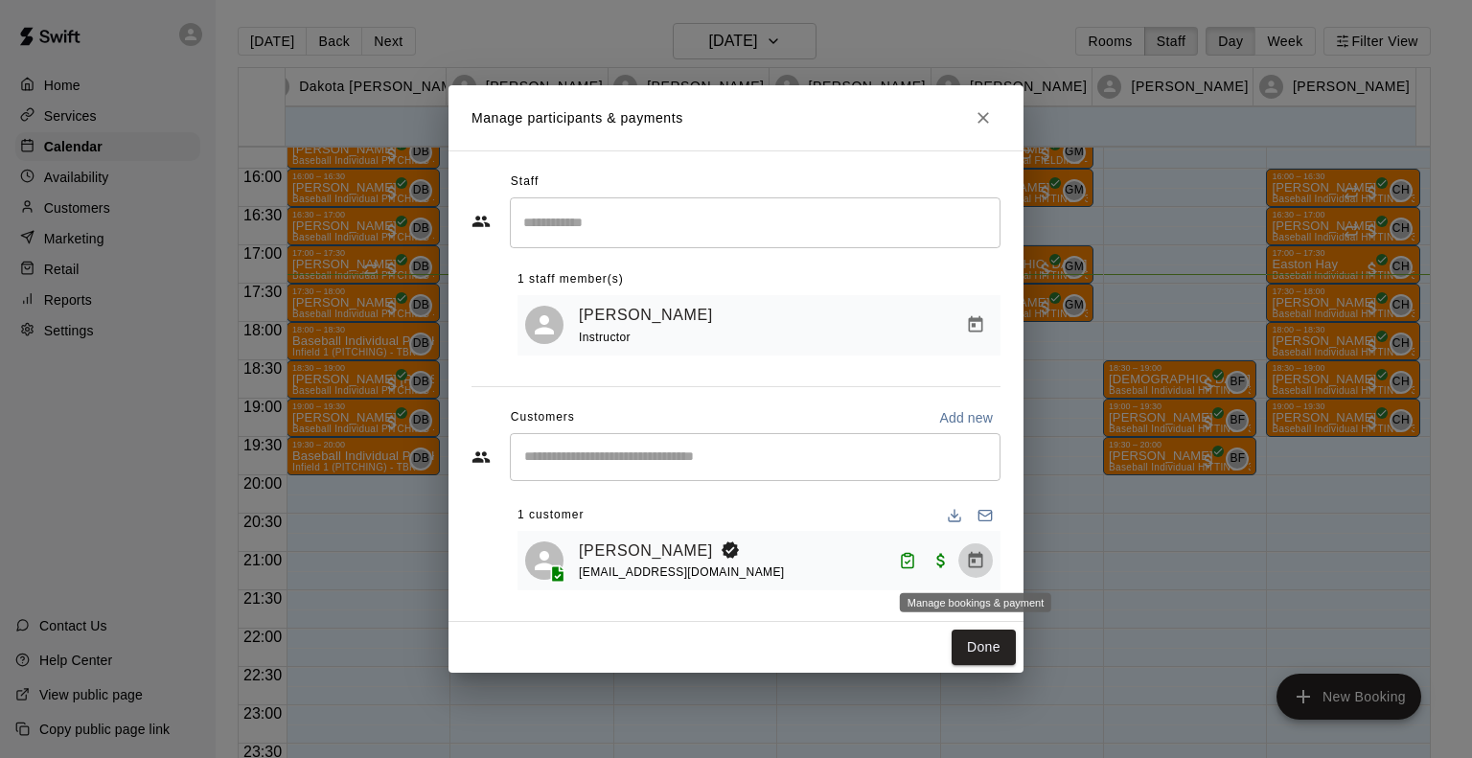
click at [976, 564] on icon "Manage bookings & payment" at bounding box center [975, 560] width 19 height 19
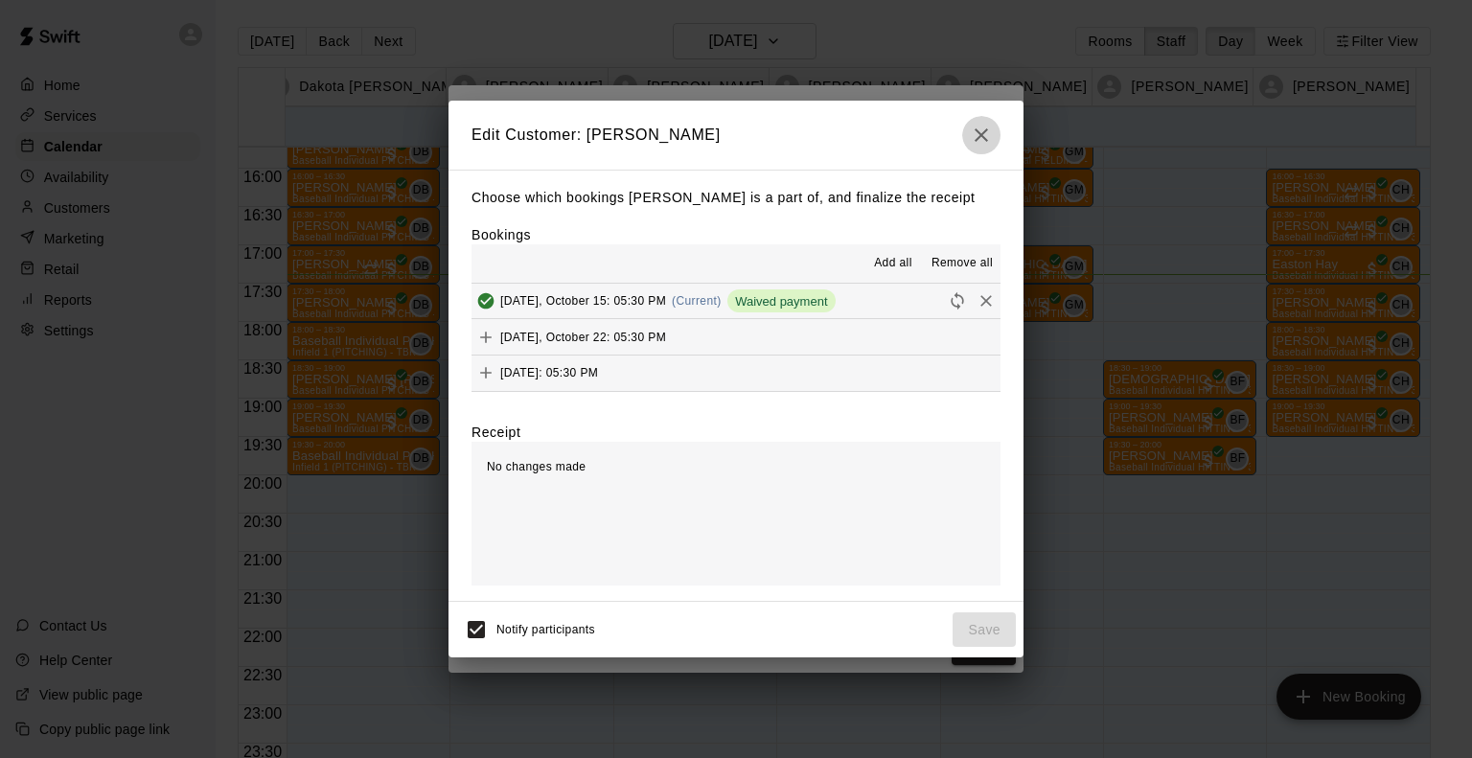
click at [979, 133] on icon "button" at bounding box center [981, 134] width 13 height 13
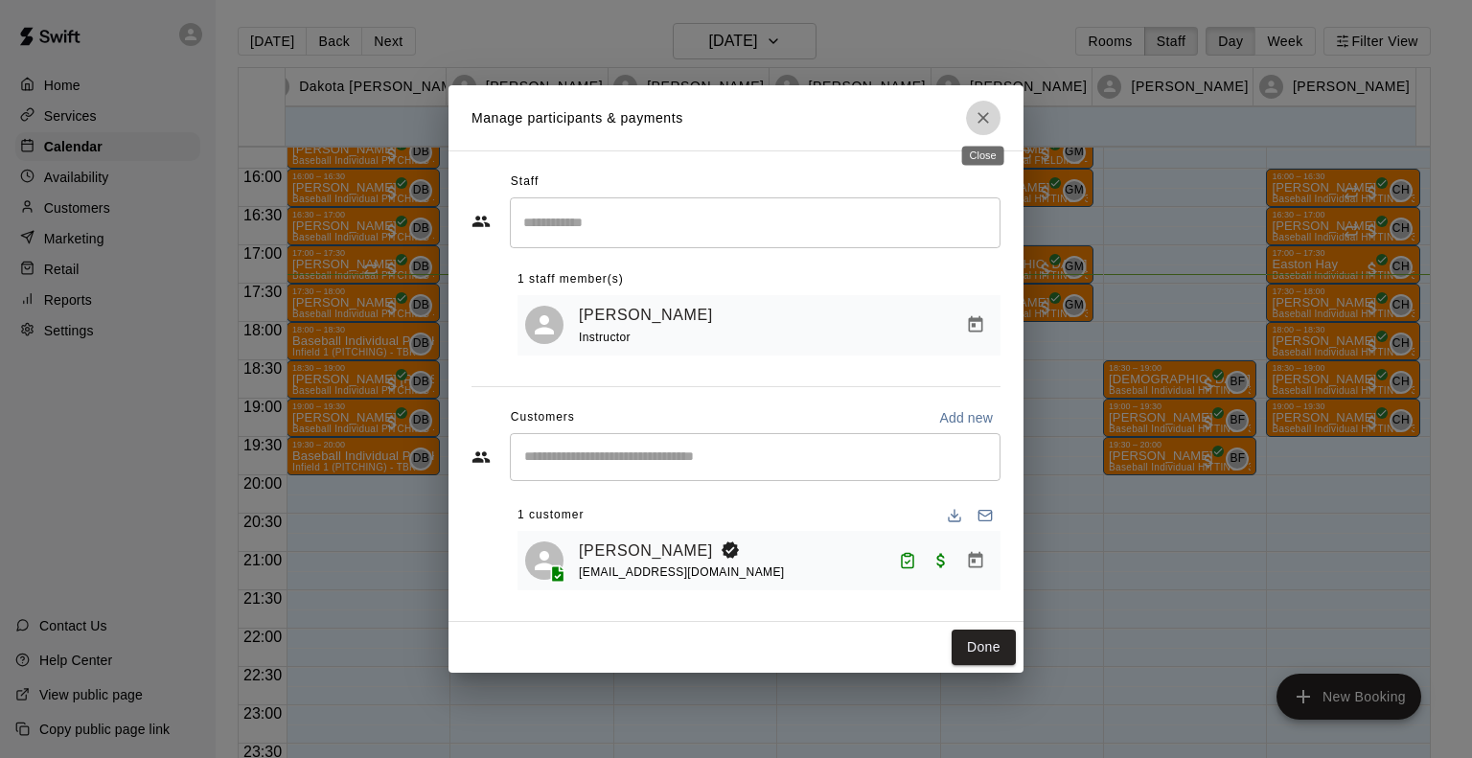
click at [982, 108] on icon "Close" at bounding box center [983, 117] width 19 height 19
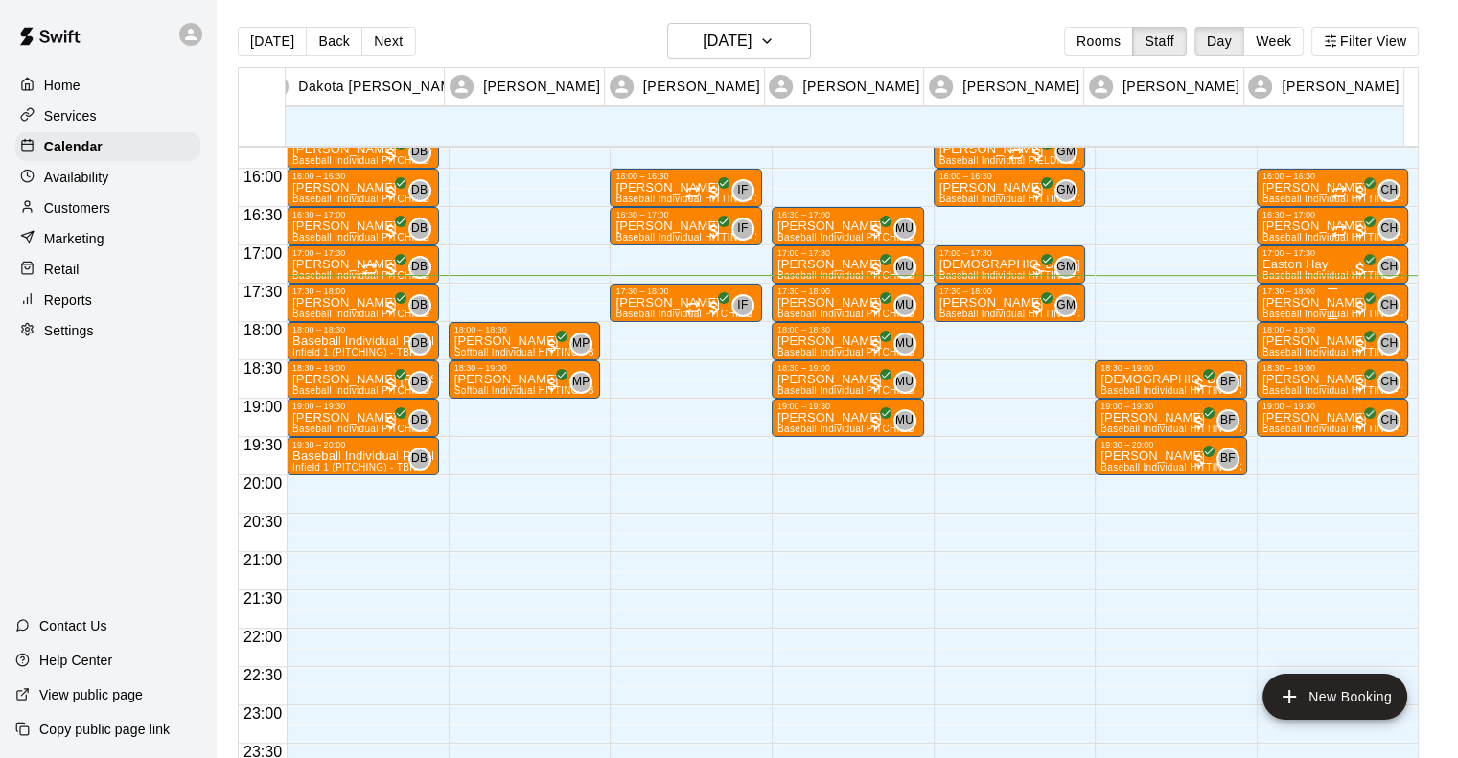
click at [1296, 303] on p "[PERSON_NAME]" at bounding box center [1332, 303] width 141 height 0
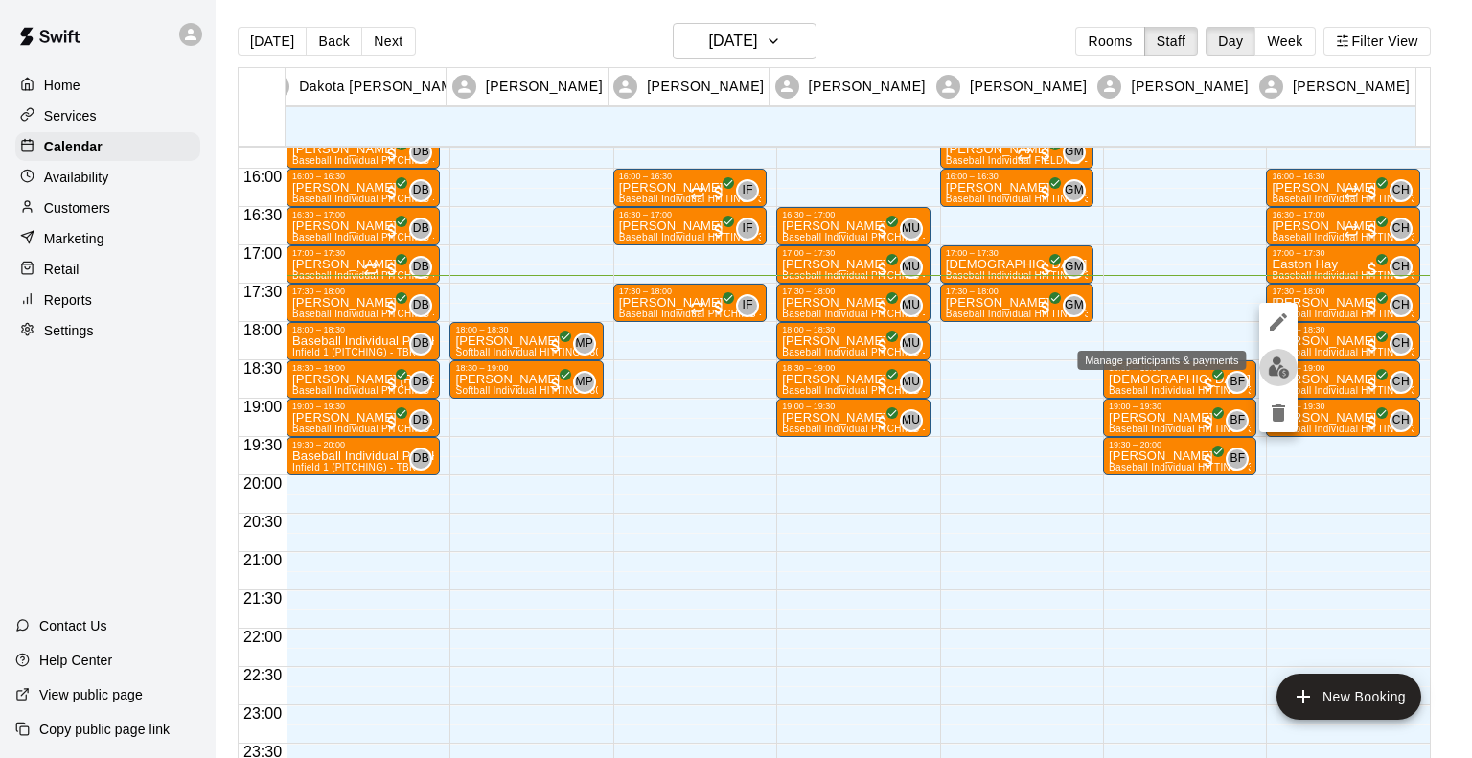
click at [1276, 369] on img "edit" at bounding box center [1279, 368] width 22 height 22
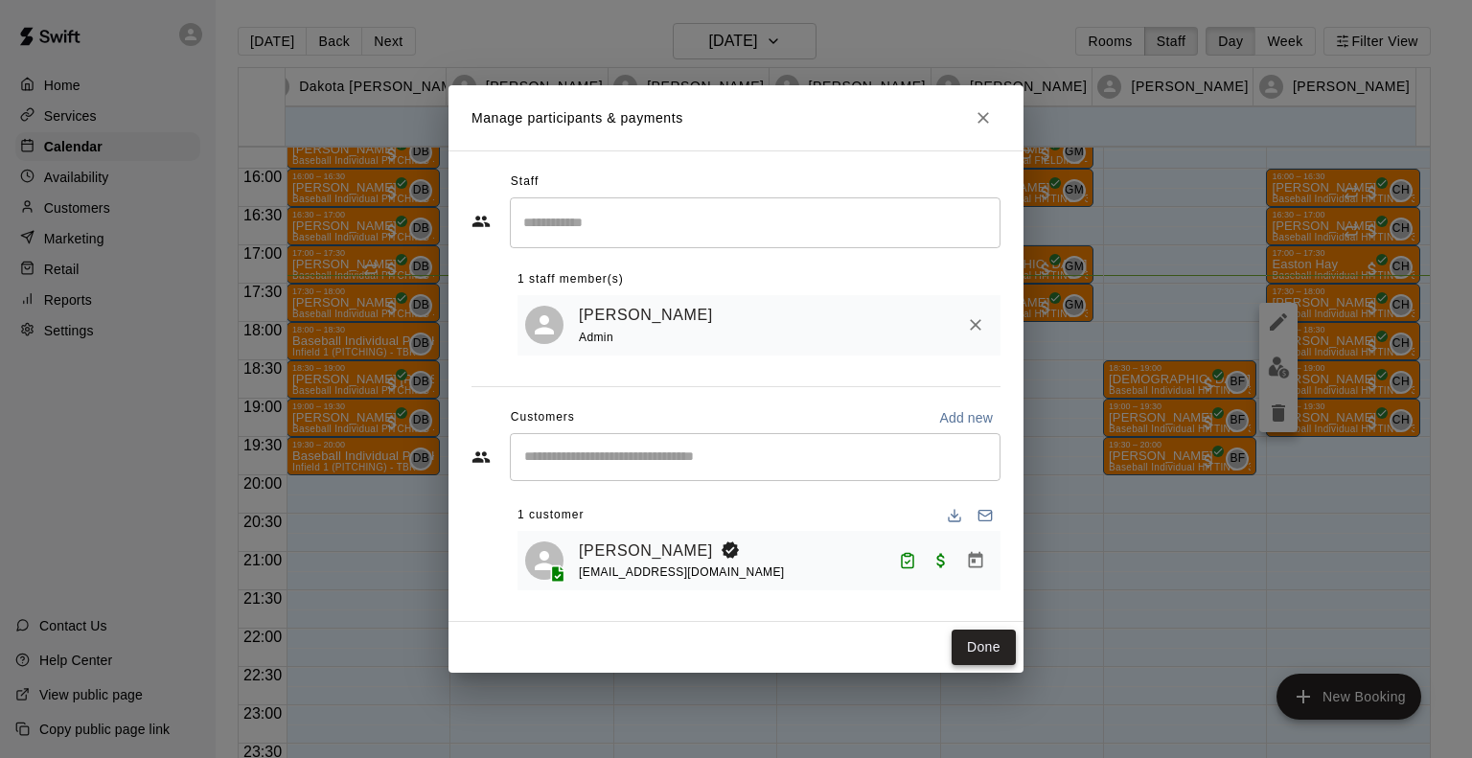
click at [967, 639] on button "Done" at bounding box center [984, 647] width 64 height 35
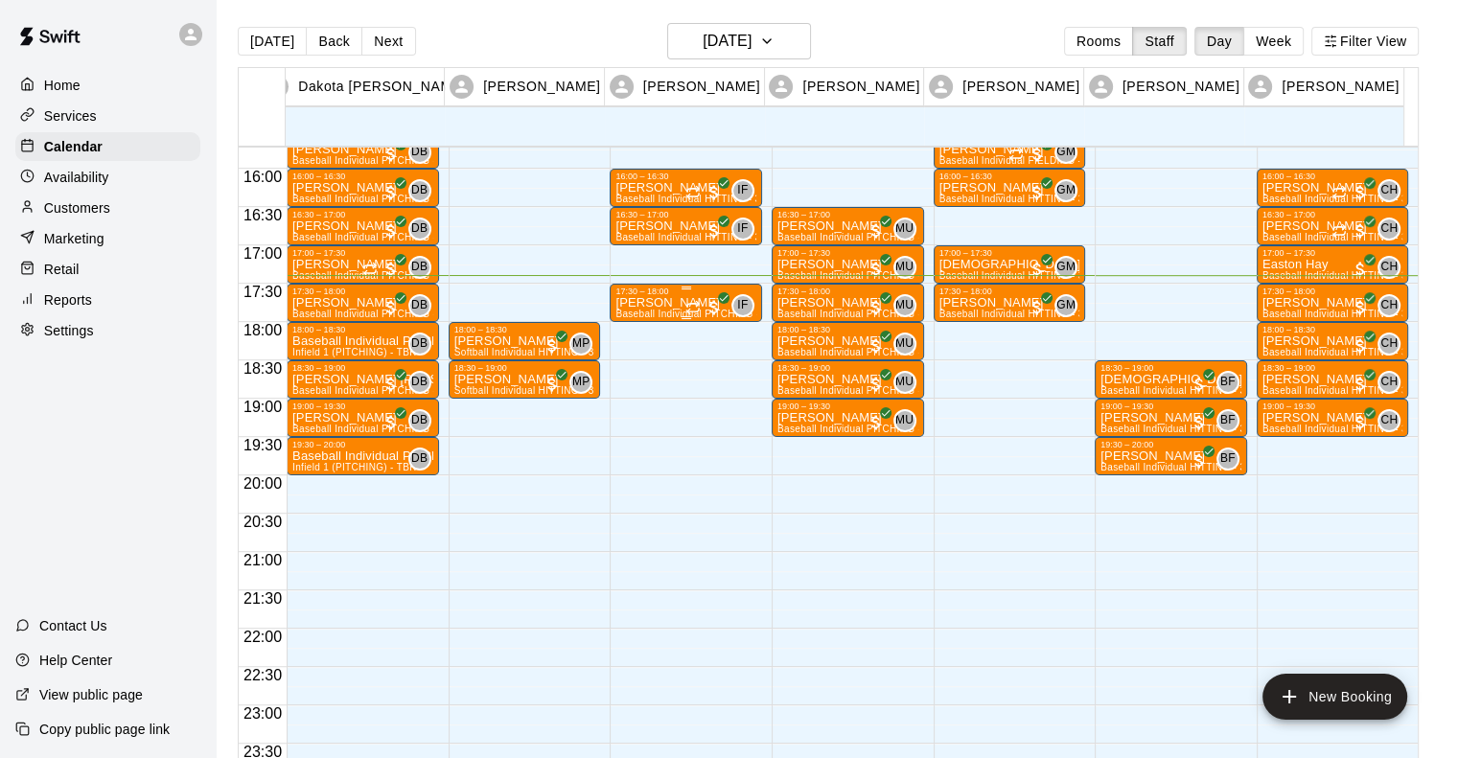
click at [651, 303] on p "[PERSON_NAME]" at bounding box center [685, 303] width 141 height 0
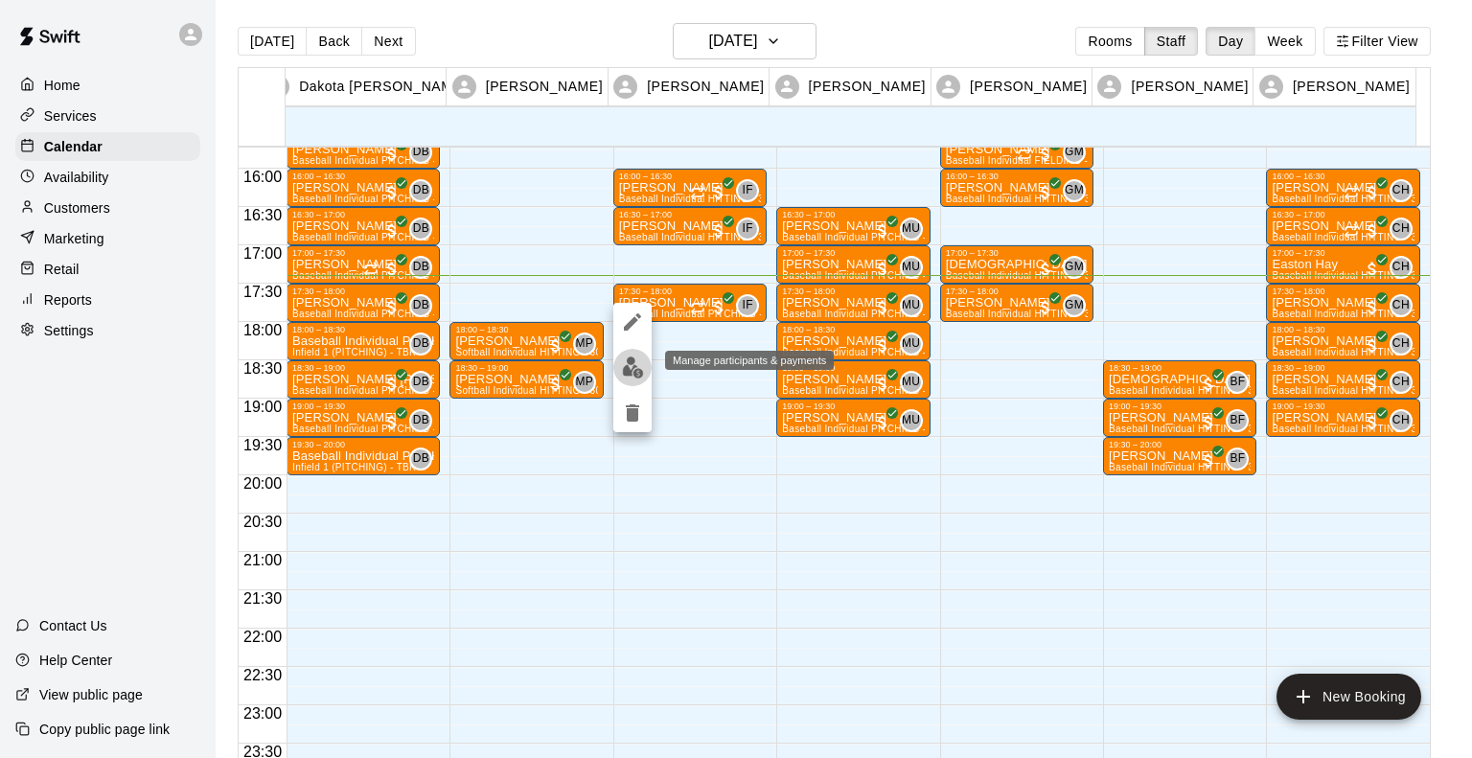
click at [626, 367] on img "edit" at bounding box center [633, 368] width 22 height 22
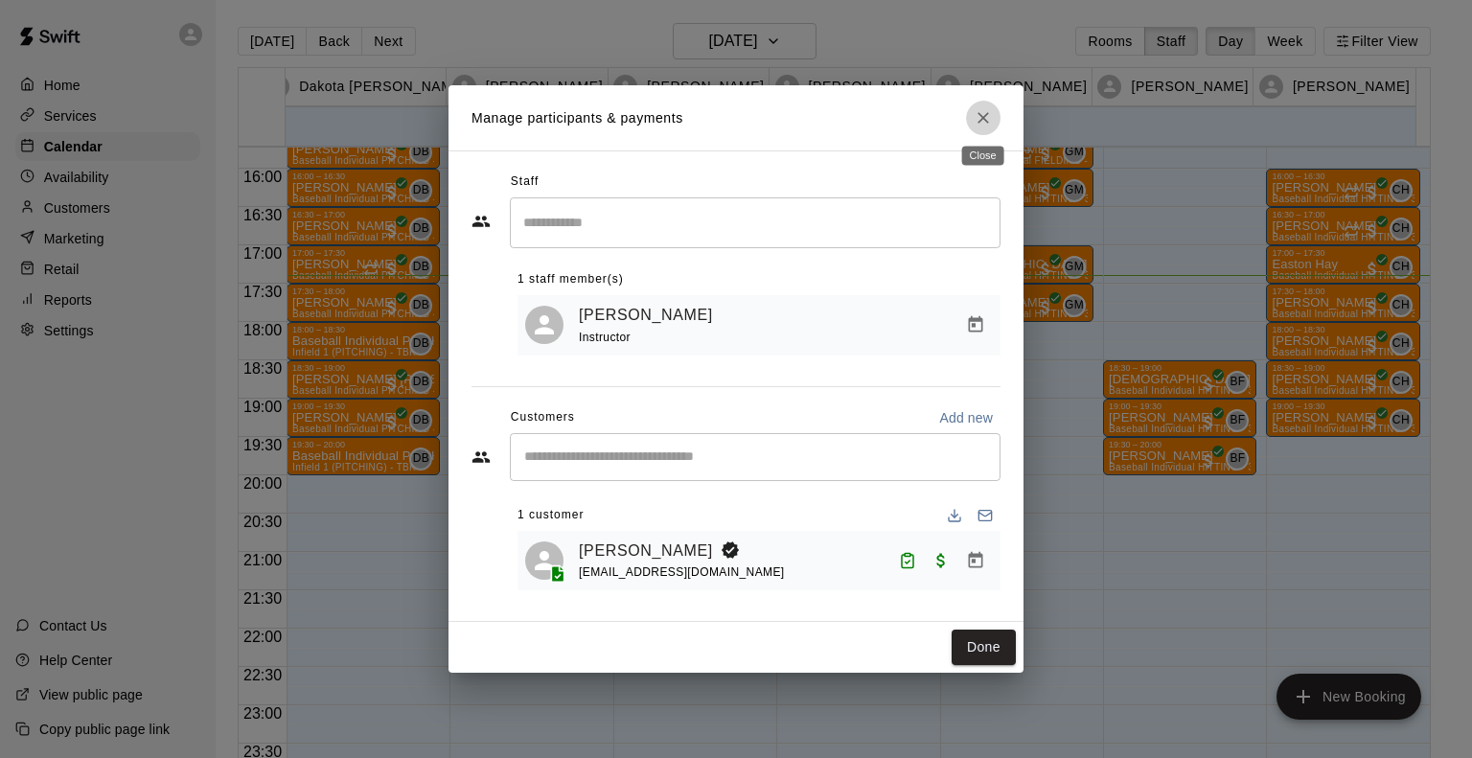
click at [979, 114] on icon "Close" at bounding box center [983, 117] width 19 height 19
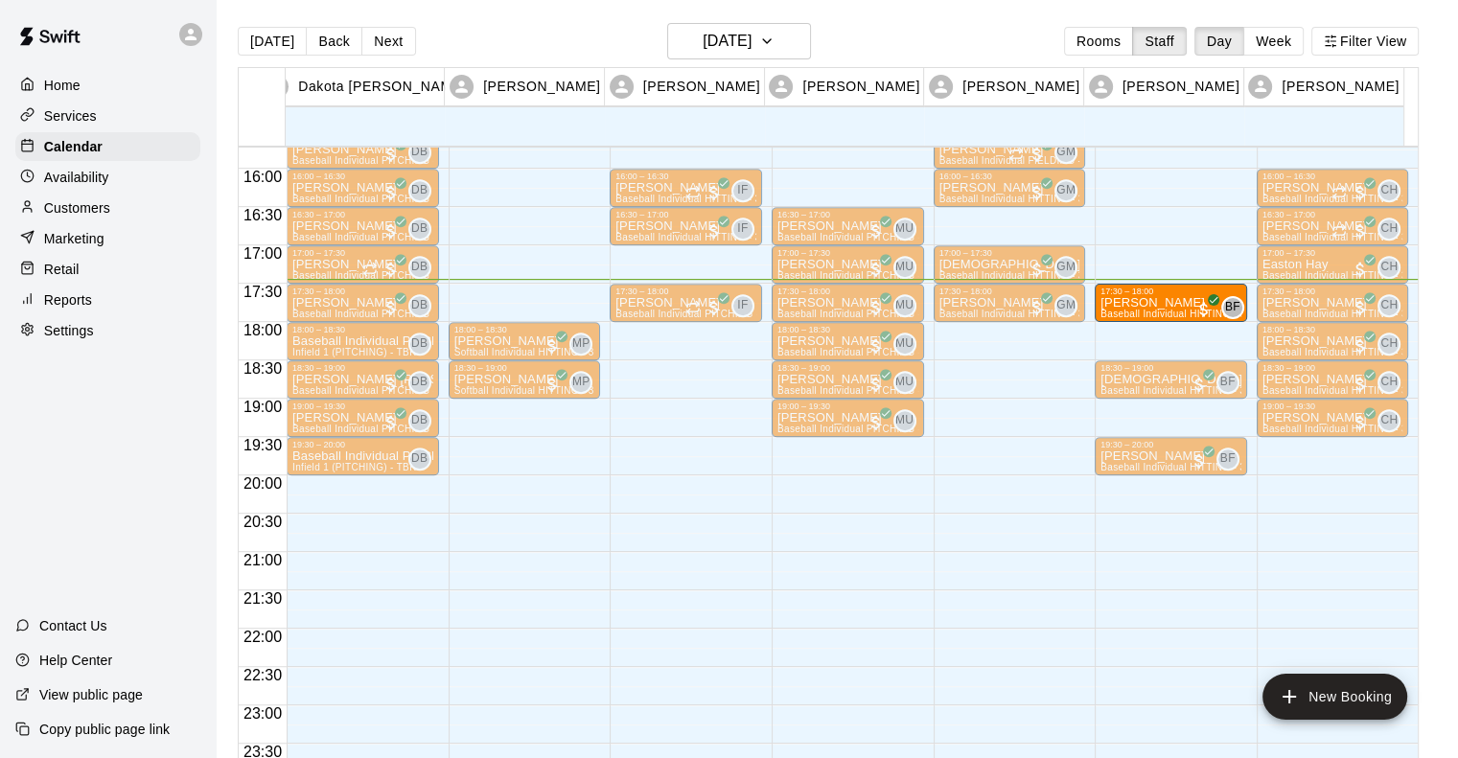
drag, startPoint x: 1153, startPoint y: 416, endPoint x: 1147, endPoint y: 307, distance: 109.4
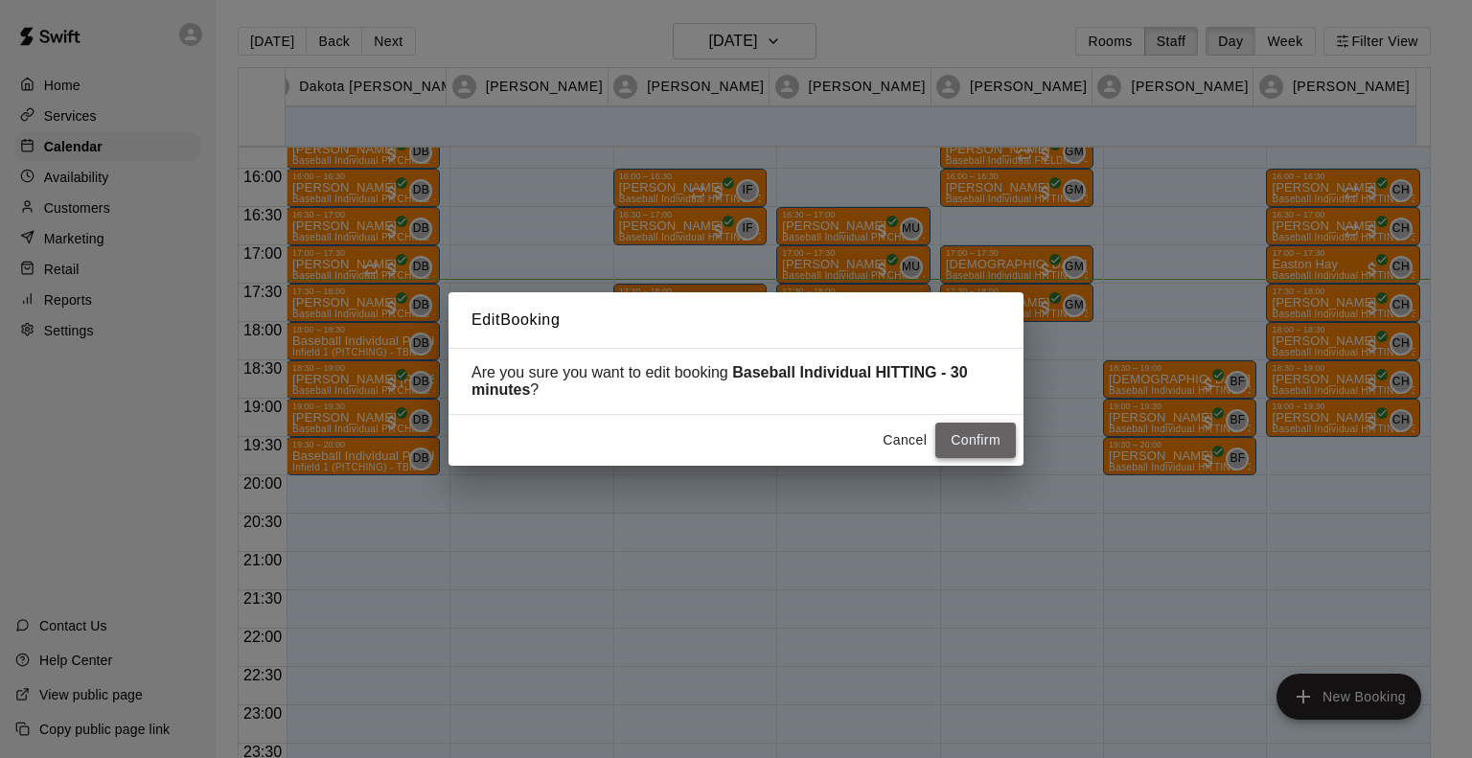
click at [963, 443] on button "Confirm" at bounding box center [975, 440] width 81 height 35
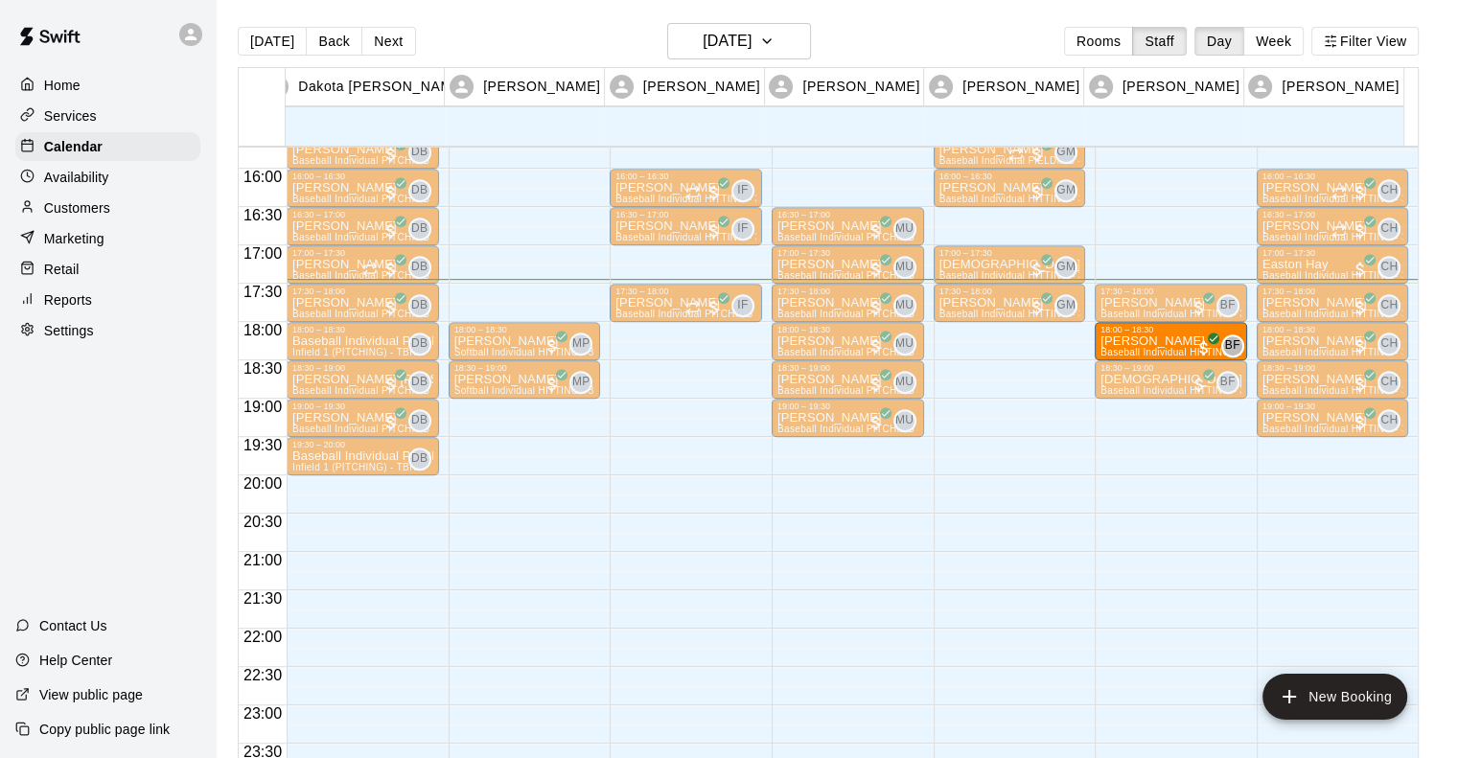
drag, startPoint x: 1181, startPoint y: 449, endPoint x: 1172, endPoint y: 334, distance: 115.3
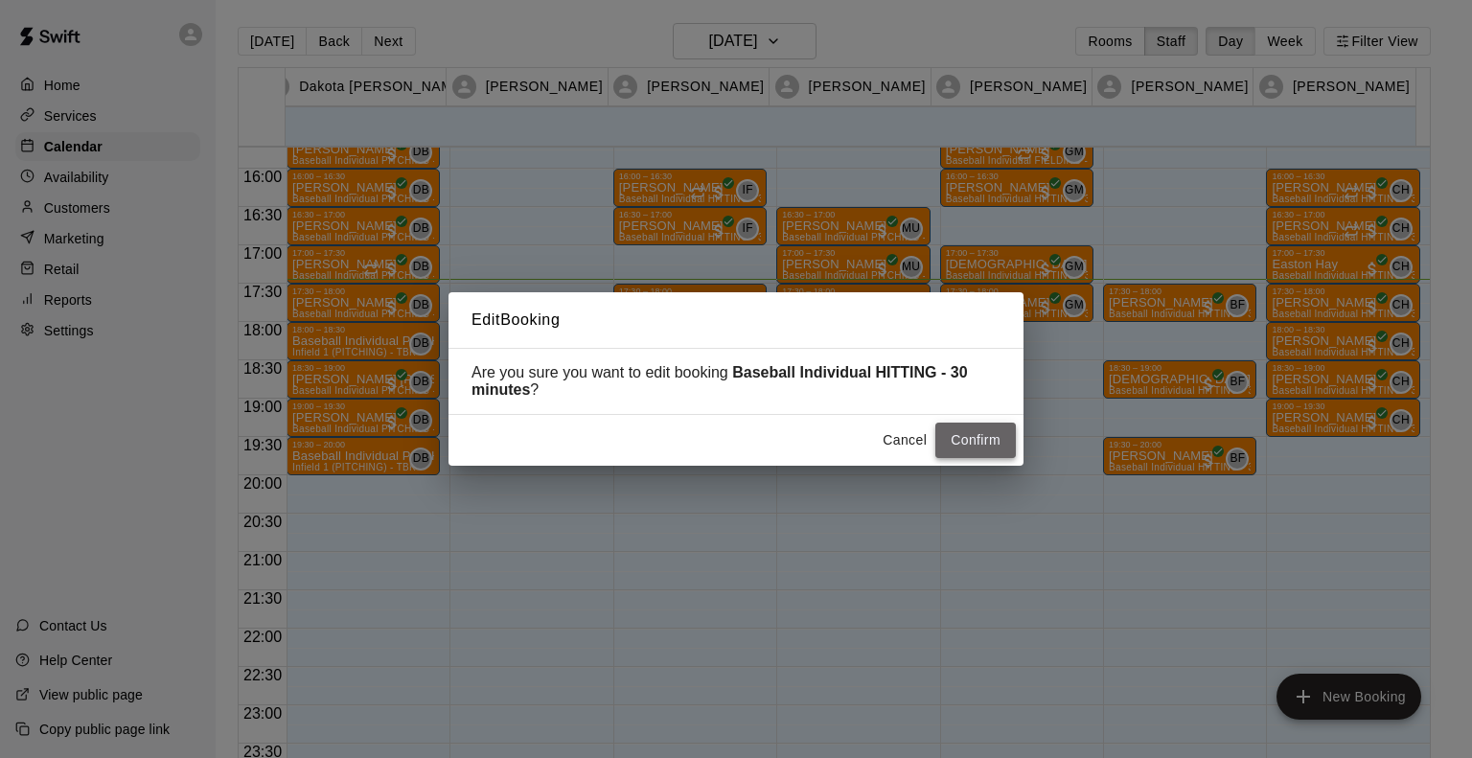
click at [966, 454] on button "Confirm" at bounding box center [975, 440] width 81 height 35
